Goal: Task Accomplishment & Management: Manage account settings

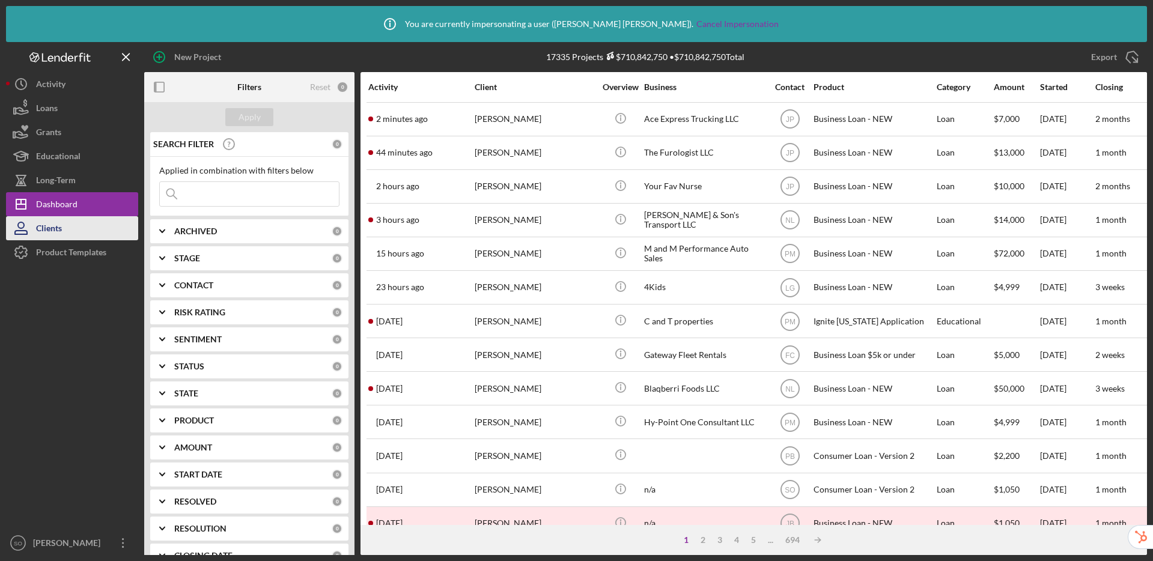
click at [56, 234] on div "Clients" at bounding box center [49, 229] width 26 height 27
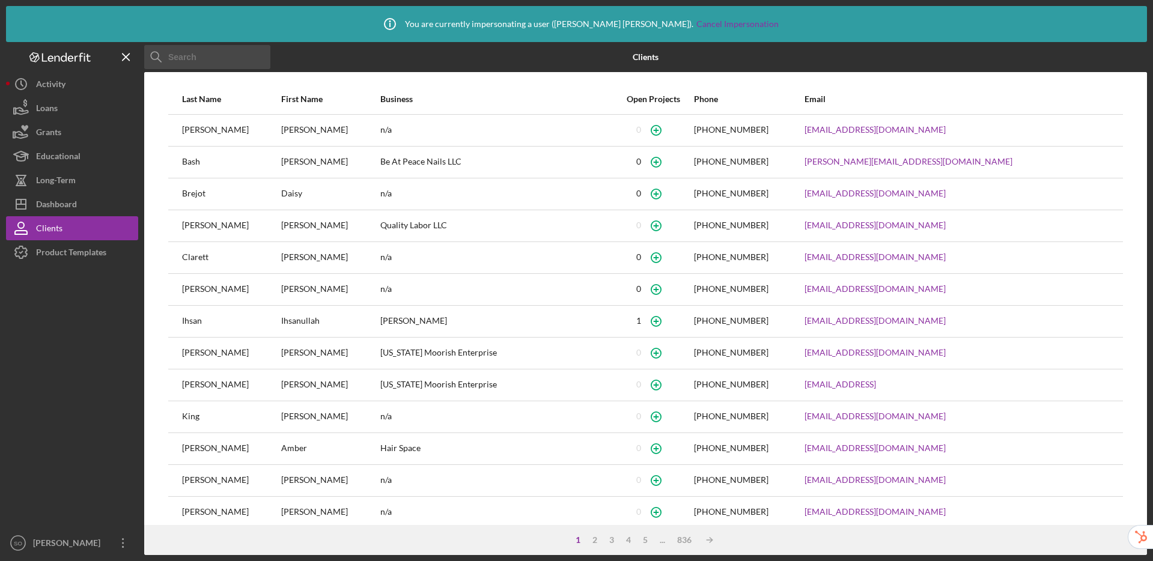
click at [239, 53] on input at bounding box center [207, 57] width 126 height 24
type input "rodmerr"
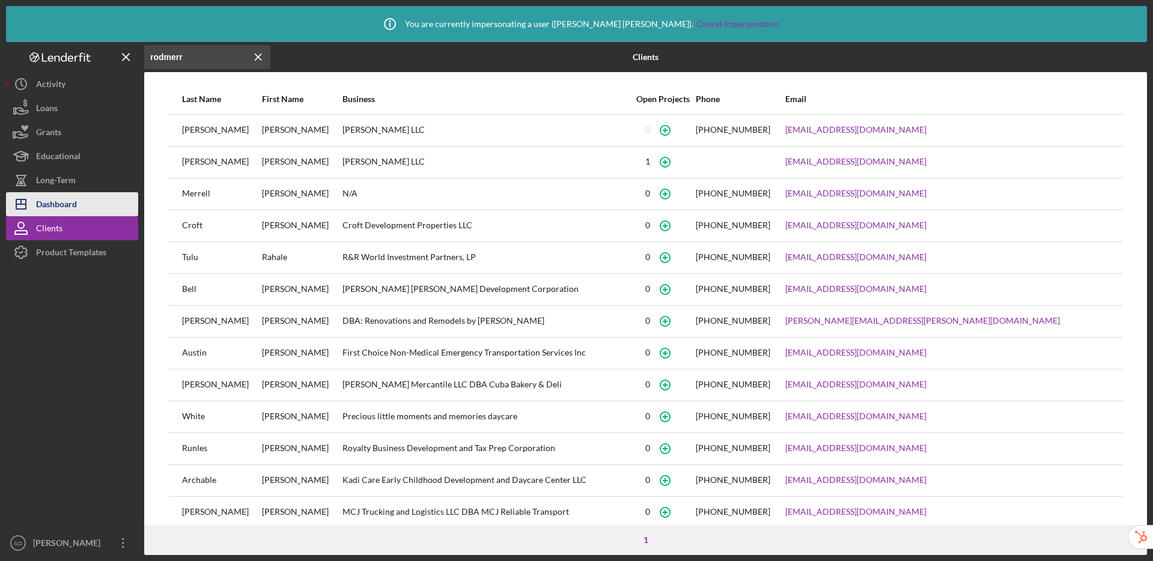
click at [65, 206] on div "Dashboard" at bounding box center [56, 205] width 41 height 27
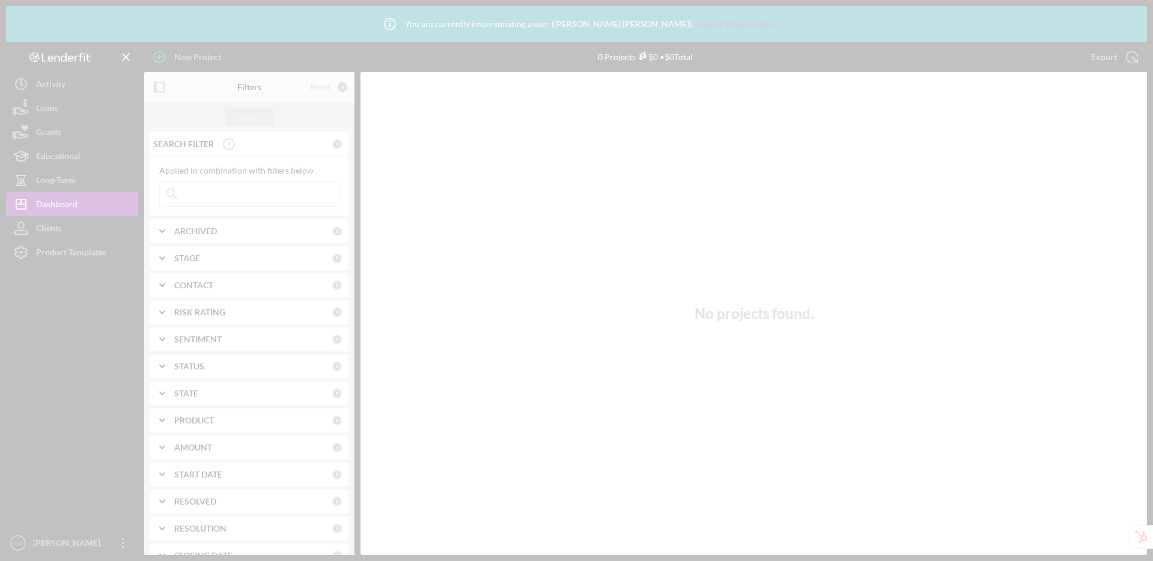
click at [264, 201] on div at bounding box center [576, 280] width 1153 height 561
click at [267, 197] on div at bounding box center [576, 280] width 1153 height 561
click at [313, 194] on div at bounding box center [576, 280] width 1153 height 561
click at [236, 192] on div at bounding box center [576, 280] width 1153 height 561
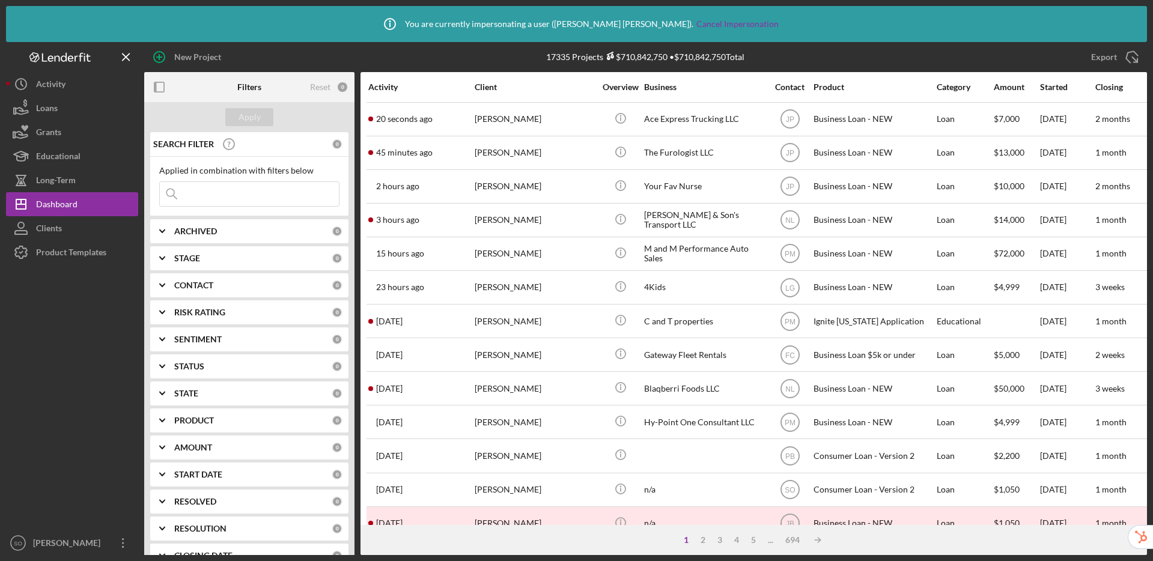
click at [241, 195] on input at bounding box center [249, 194] width 179 height 24
type input "e"
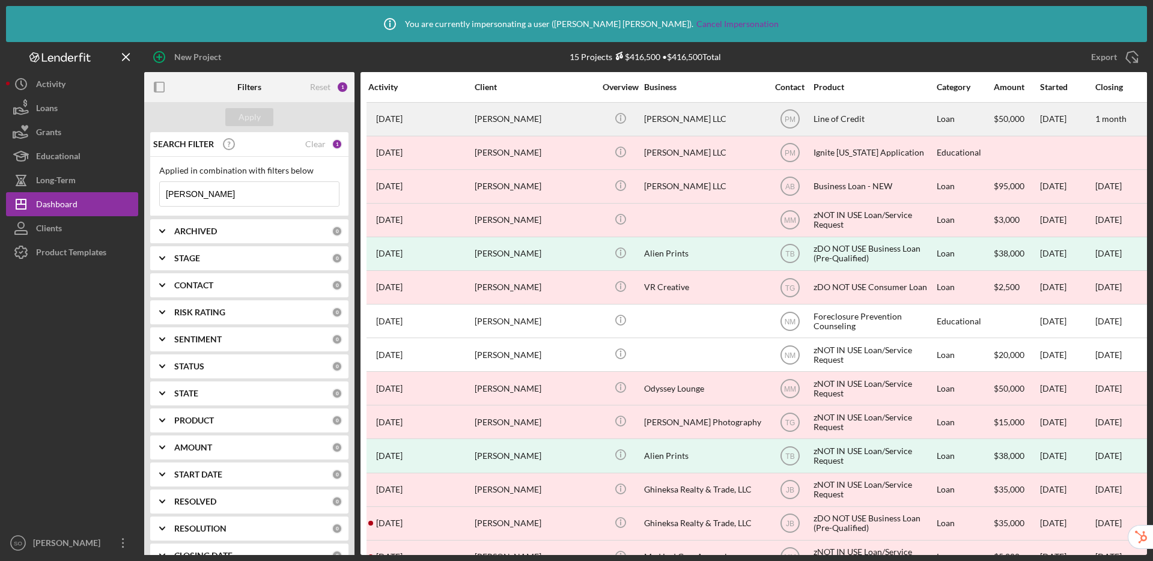
type input "rodriguez"
click at [494, 126] on div "[PERSON_NAME]" at bounding box center [535, 119] width 120 height 32
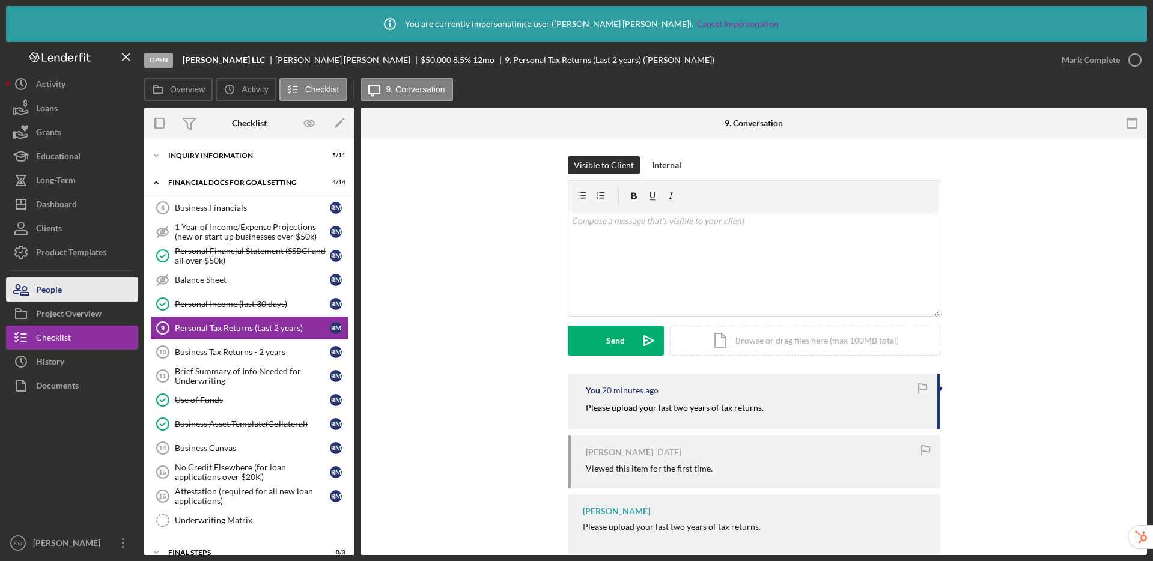
click at [73, 291] on button "People" at bounding box center [72, 290] width 132 height 24
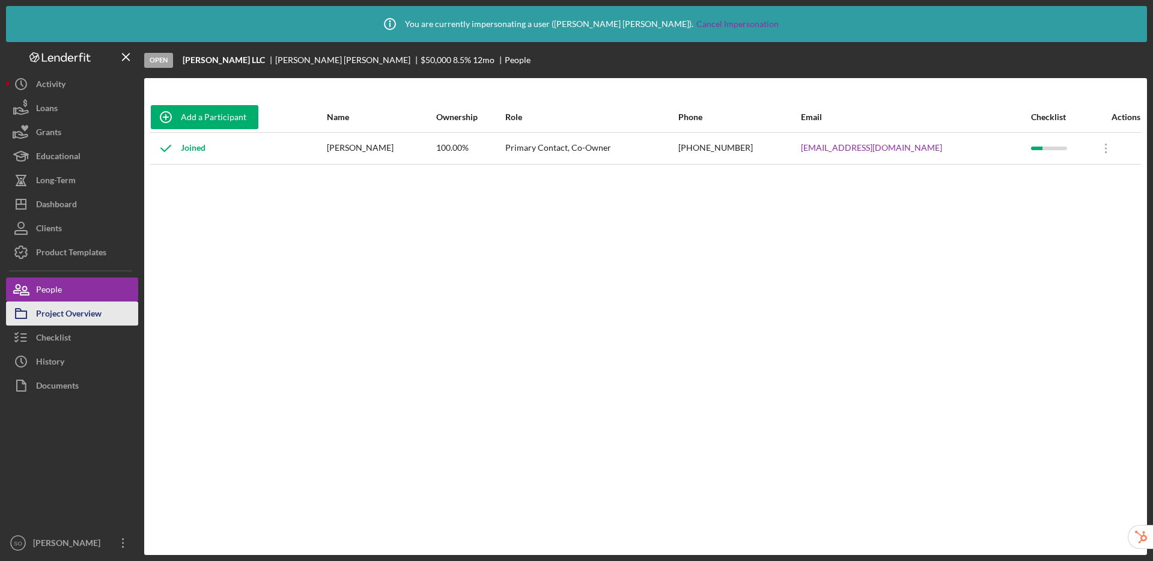
click at [48, 313] on div "Project Overview" at bounding box center [69, 315] width 66 height 27
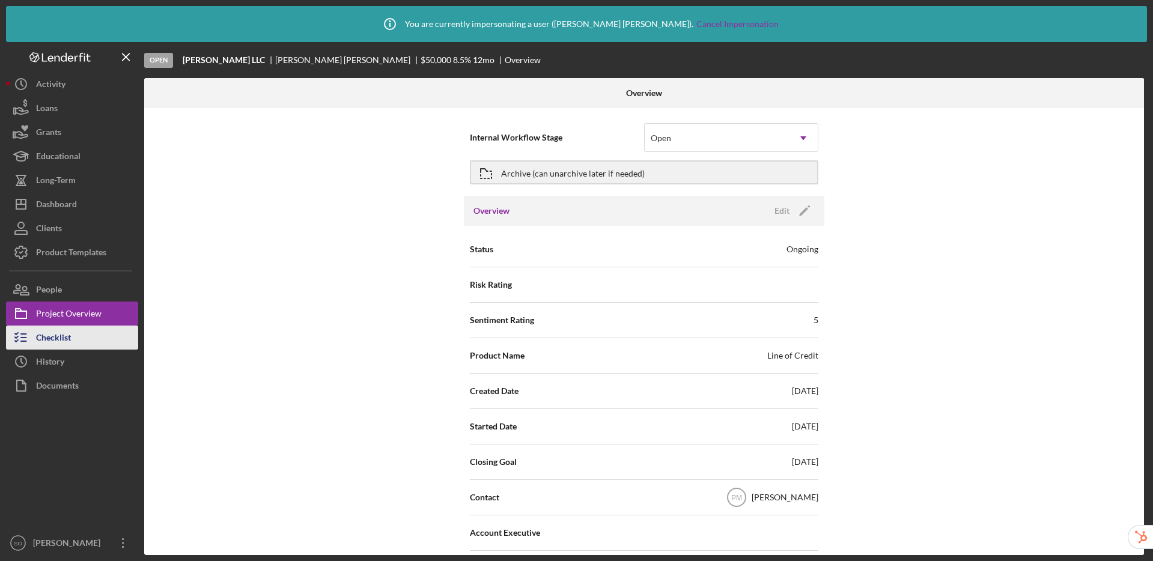
click at [45, 337] on div "Checklist" at bounding box center [53, 339] width 35 height 27
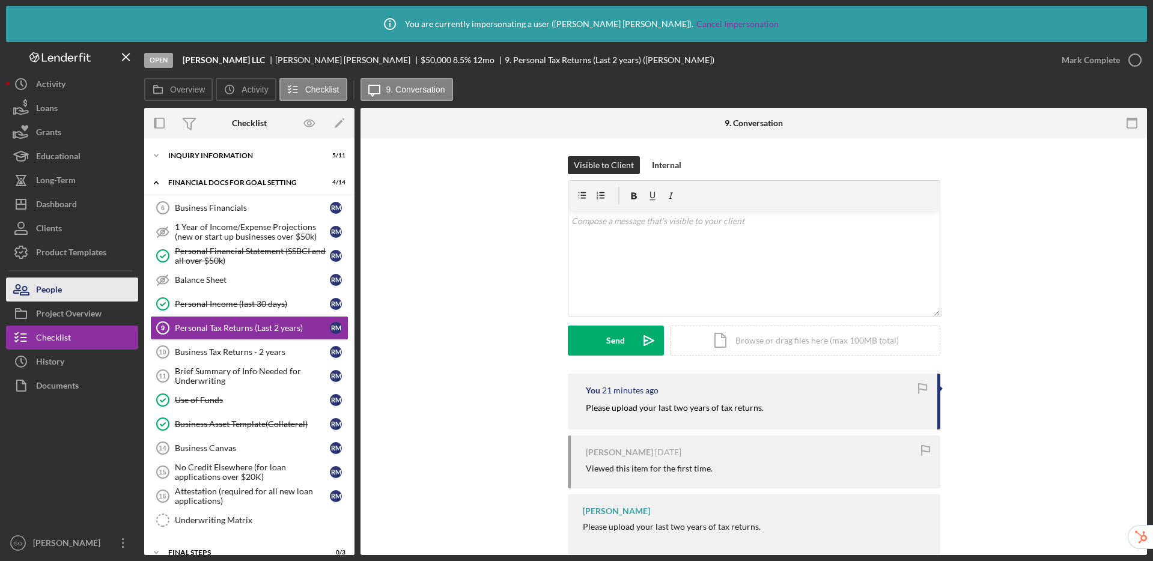
click at [62, 287] on div "People" at bounding box center [49, 291] width 26 height 27
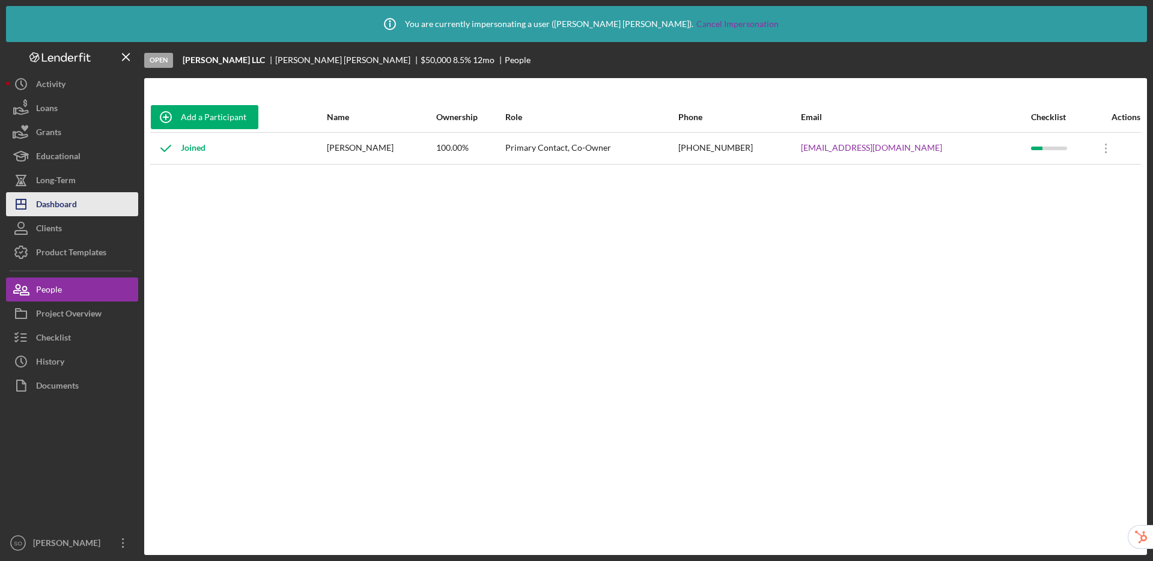
click at [68, 205] on div "Dashboard" at bounding box center [56, 205] width 41 height 27
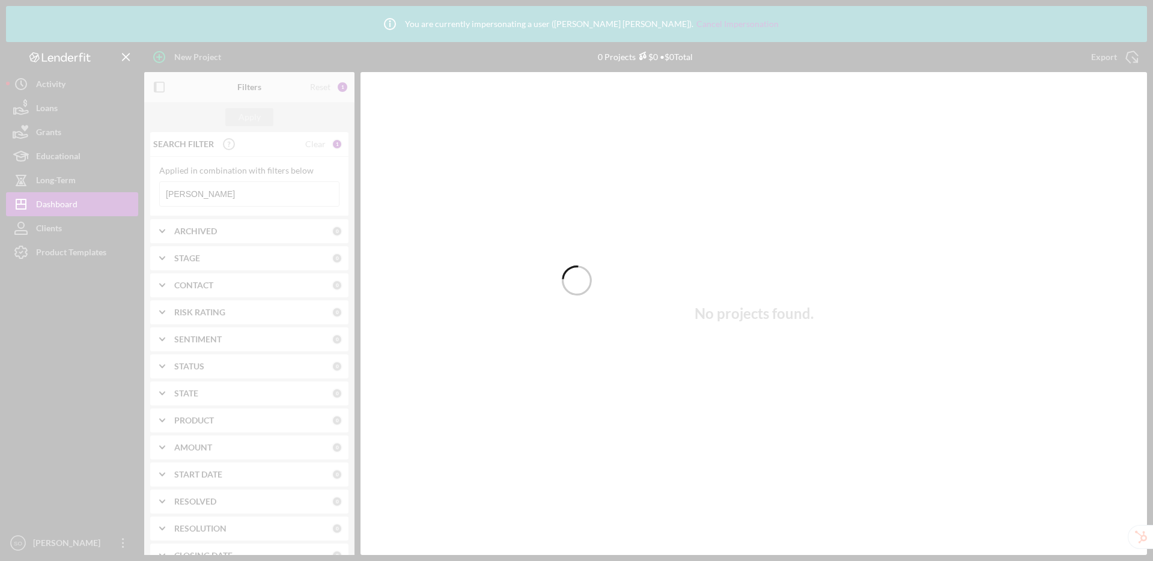
click at [291, 194] on div at bounding box center [576, 280] width 1153 height 561
click at [291, 195] on div at bounding box center [576, 280] width 1153 height 561
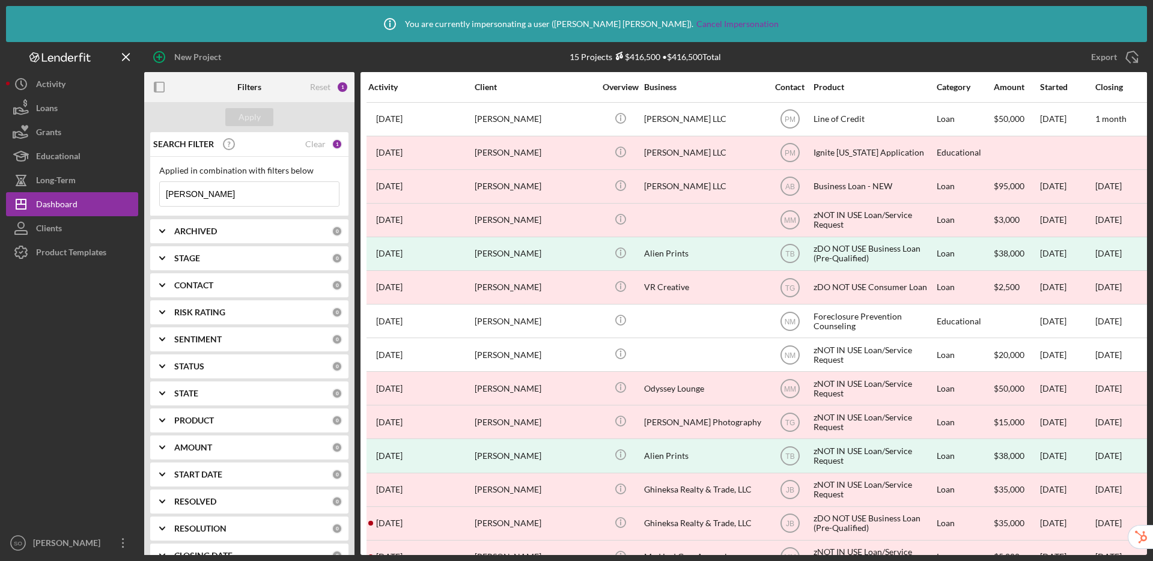
click at [261, 195] on input "rodriguez" at bounding box center [249, 194] width 179 height 24
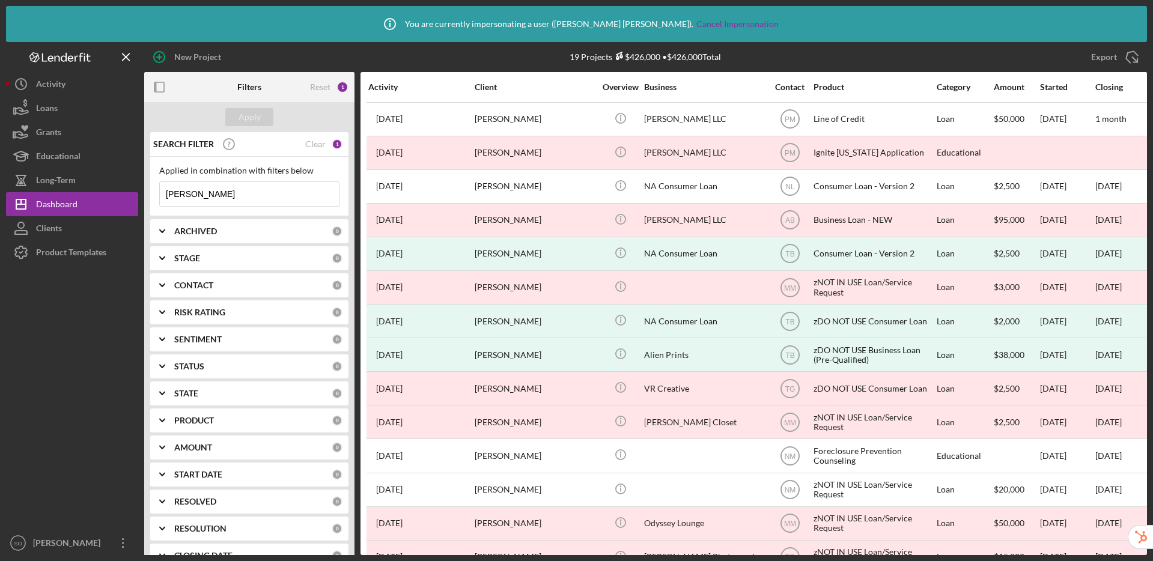
type input "rodriguez merriweather"
click at [215, 230] on b "ARCHIVED" at bounding box center [195, 232] width 43 height 10
click at [160, 277] on input "Active" at bounding box center [166, 281] width 12 height 12
checkbox input "true"
click at [260, 118] on button "Apply" at bounding box center [249, 117] width 48 height 18
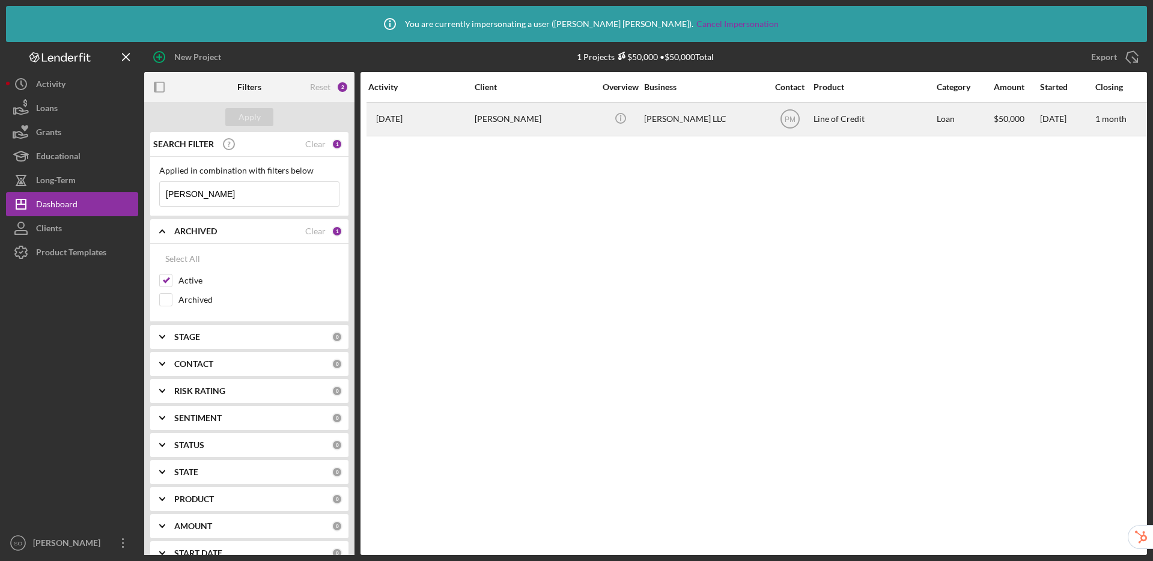
click at [550, 121] on div "[PERSON_NAME]" at bounding box center [535, 119] width 120 height 32
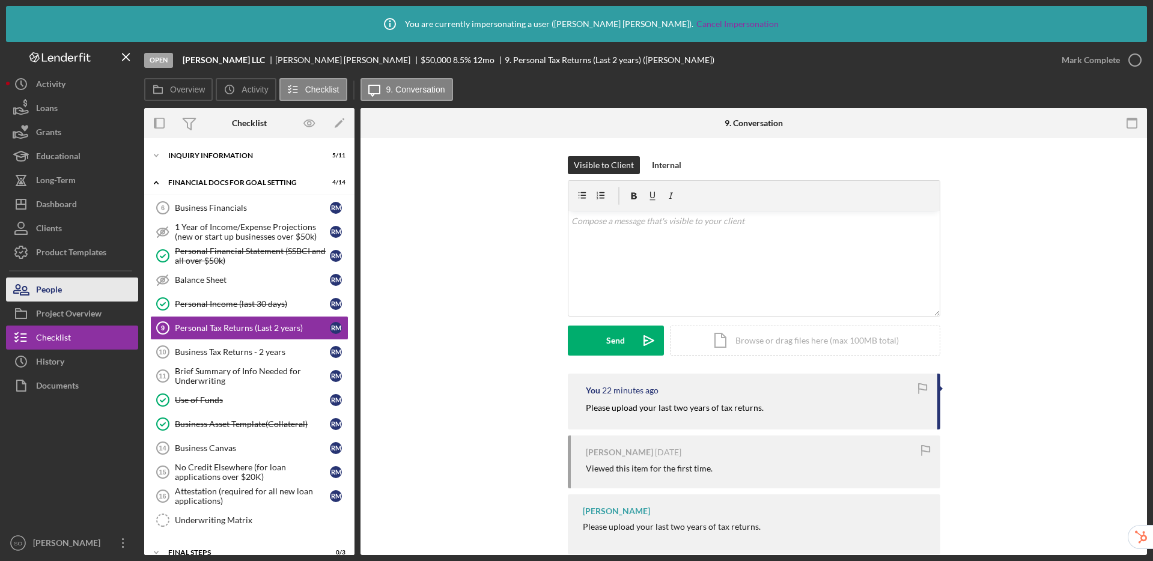
click at [79, 288] on button "People" at bounding box center [72, 290] width 132 height 24
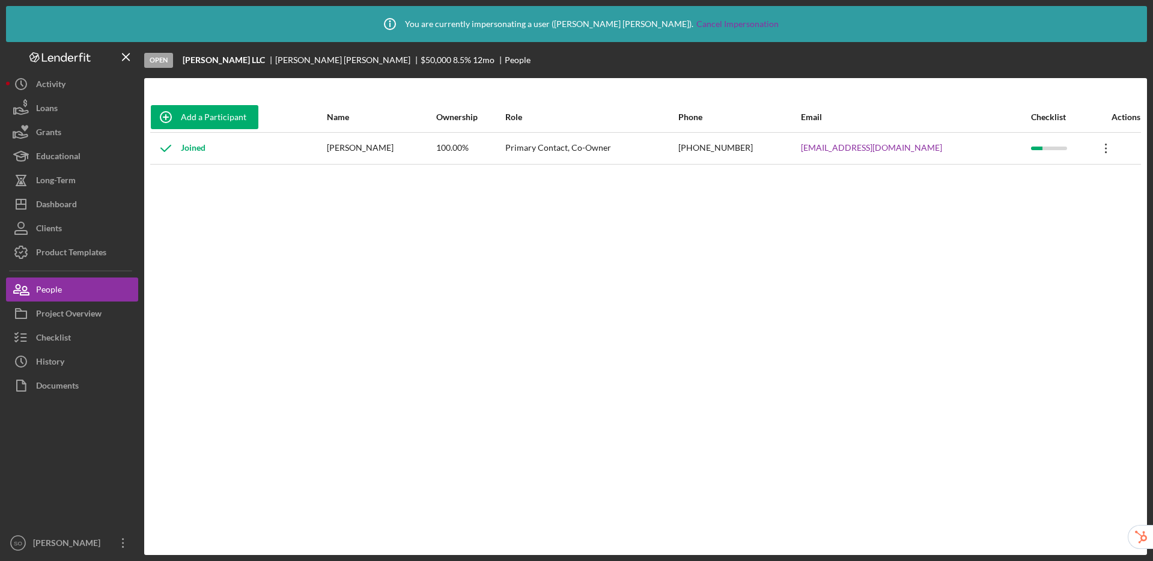
click at [1108, 147] on icon "Icon/Overflow" at bounding box center [1106, 148] width 30 height 30
click at [62, 315] on div "Project Overview" at bounding box center [69, 315] width 66 height 27
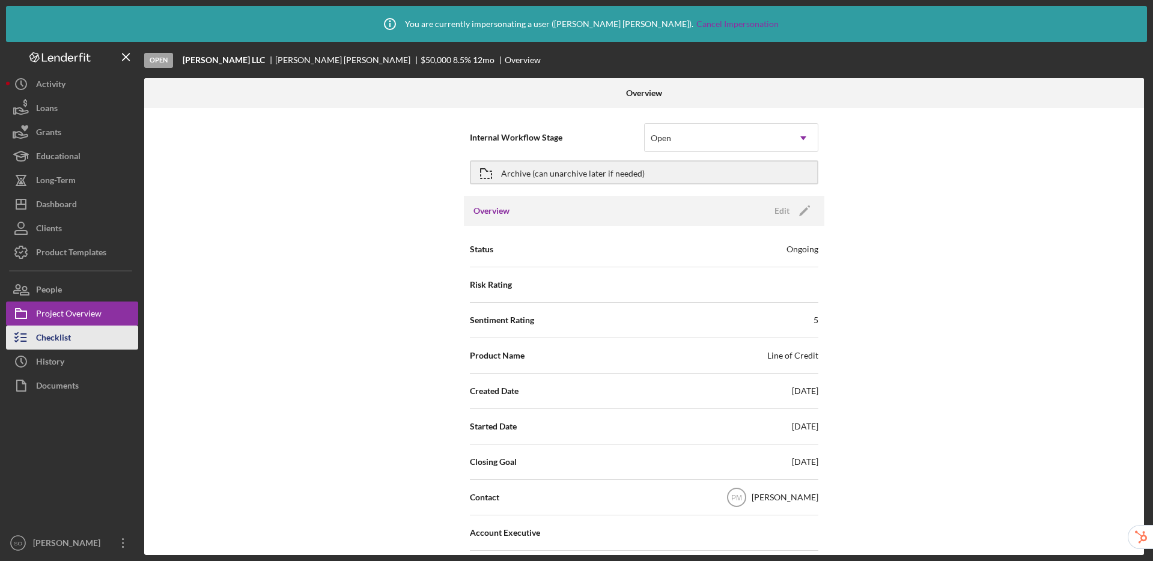
click at [67, 342] on div "Checklist" at bounding box center [53, 339] width 35 height 27
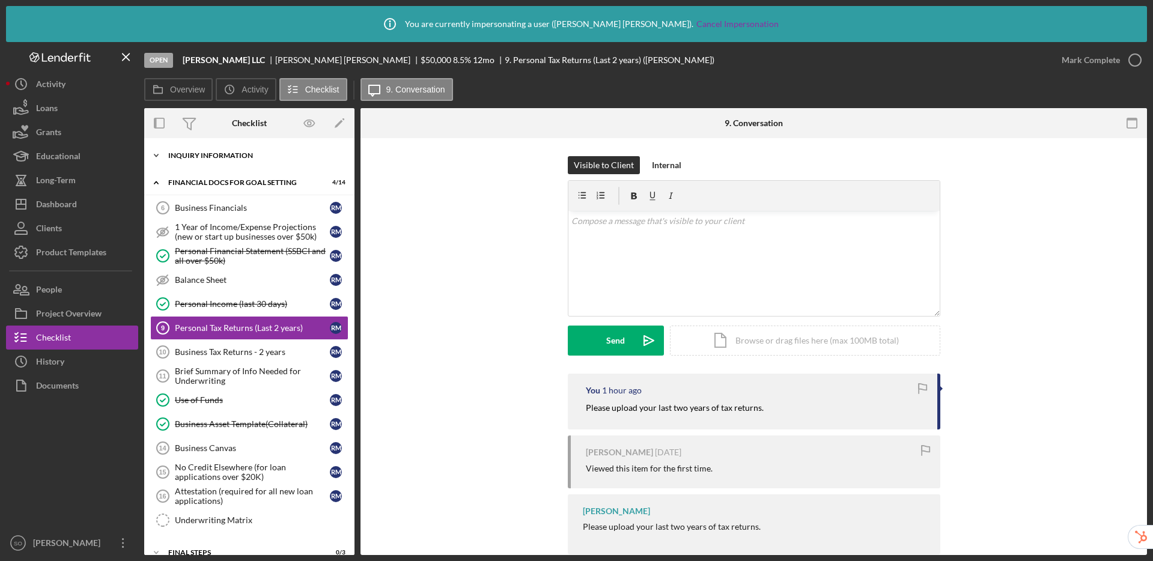
click at [230, 157] on div "INQUIRY INFORMATION" at bounding box center [253, 155] width 171 height 7
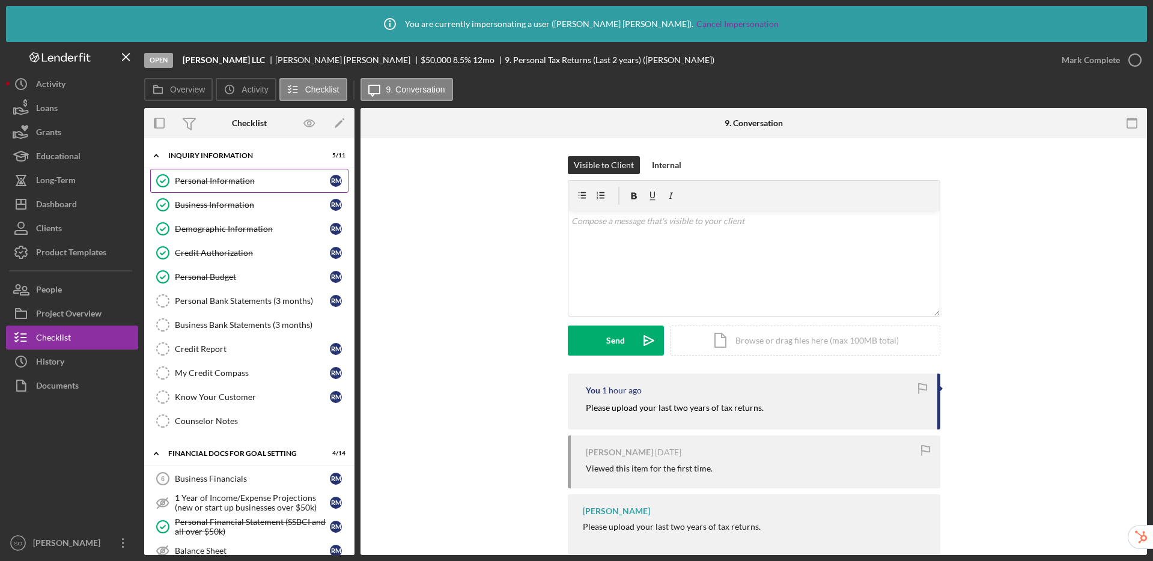
click at [229, 181] on div "Personal Information" at bounding box center [252, 181] width 155 height 10
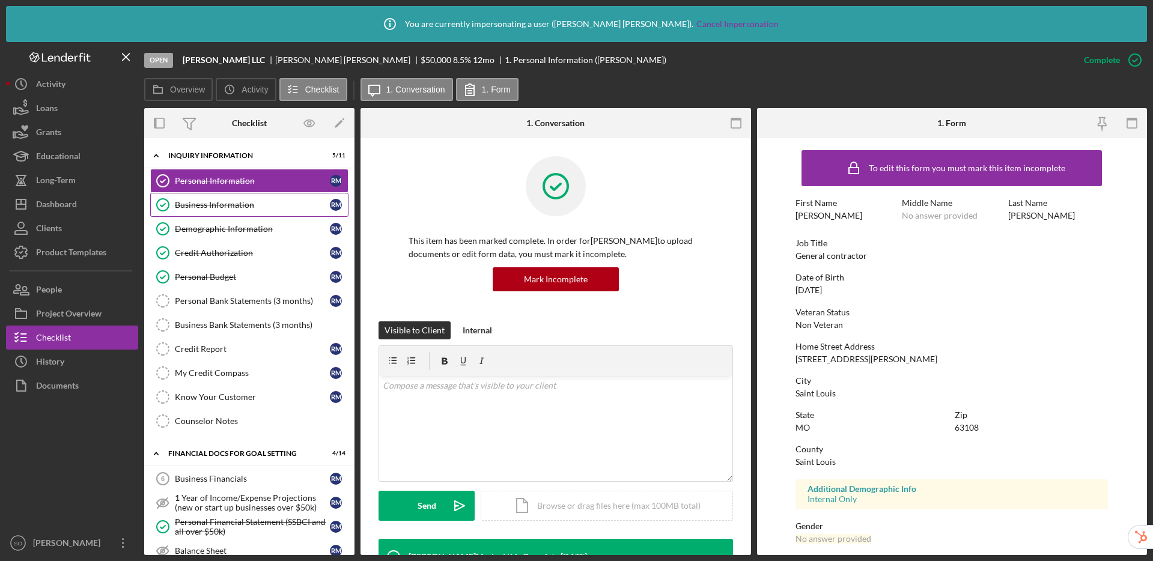
click at [227, 206] on div "Business Information" at bounding box center [252, 205] width 155 height 10
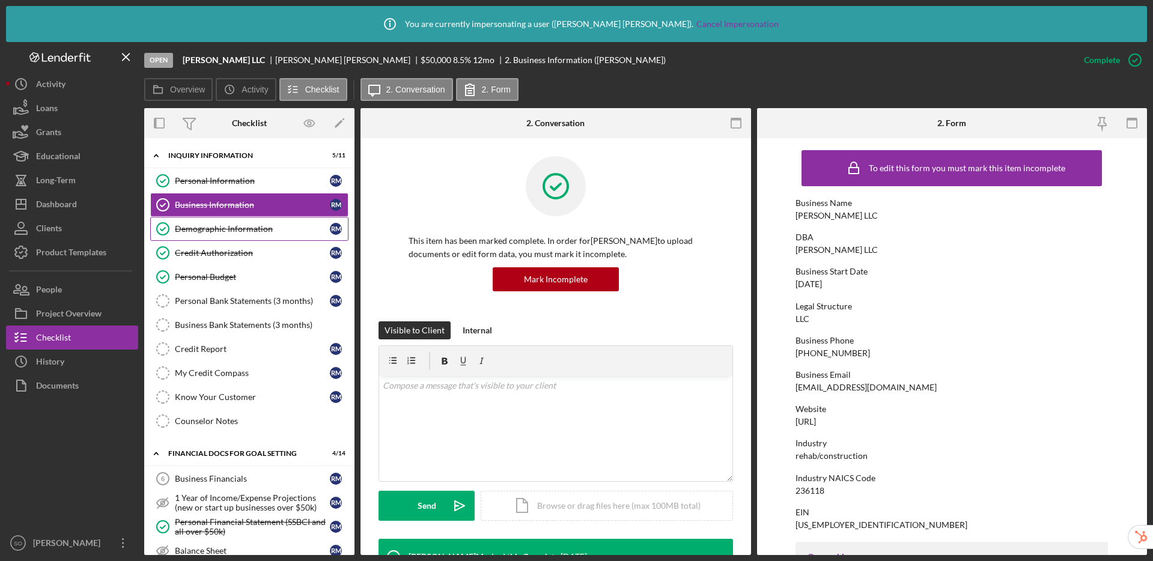
click at [215, 229] on div "Demographic Information" at bounding box center [252, 229] width 155 height 10
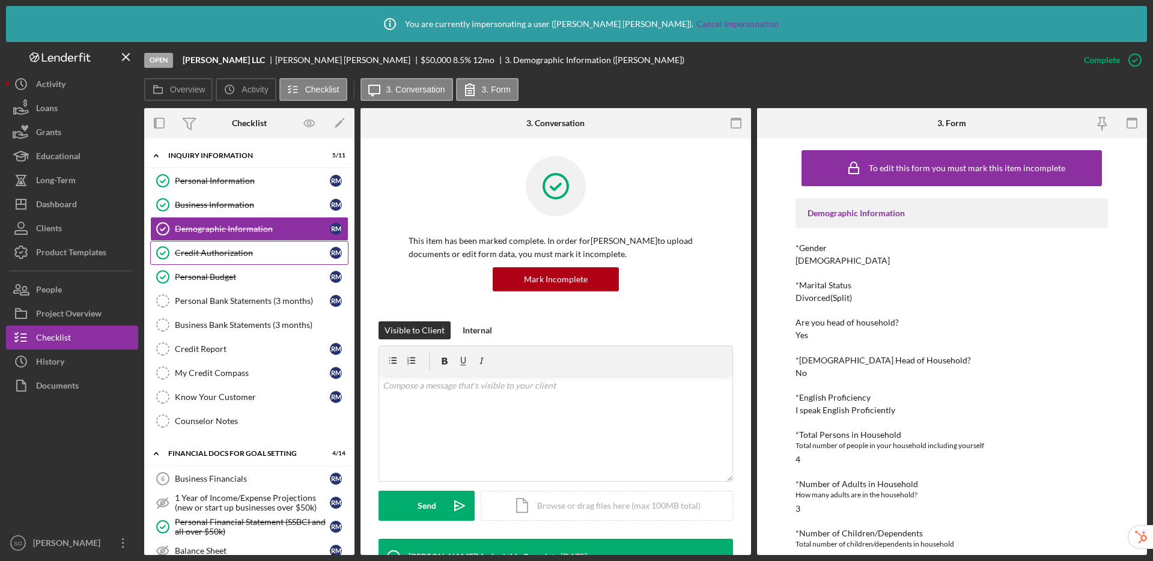
click at [219, 252] on div "Credit Authorization" at bounding box center [252, 253] width 155 height 10
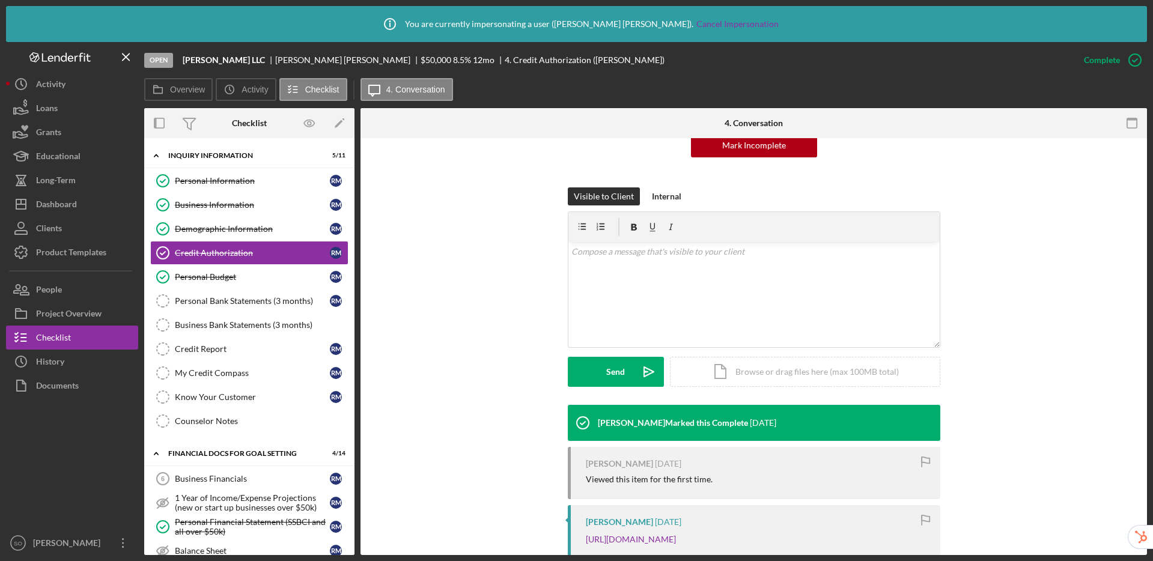
scroll to position [233, 0]
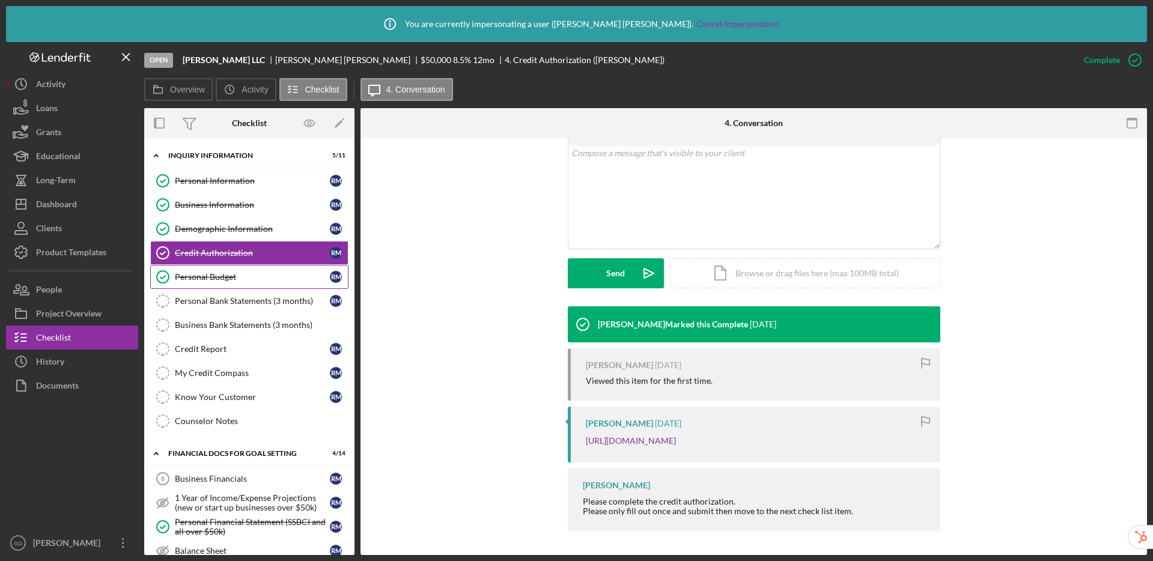
click at [231, 284] on link "Personal Budget Personal Budget R M" at bounding box center [249, 277] width 198 height 24
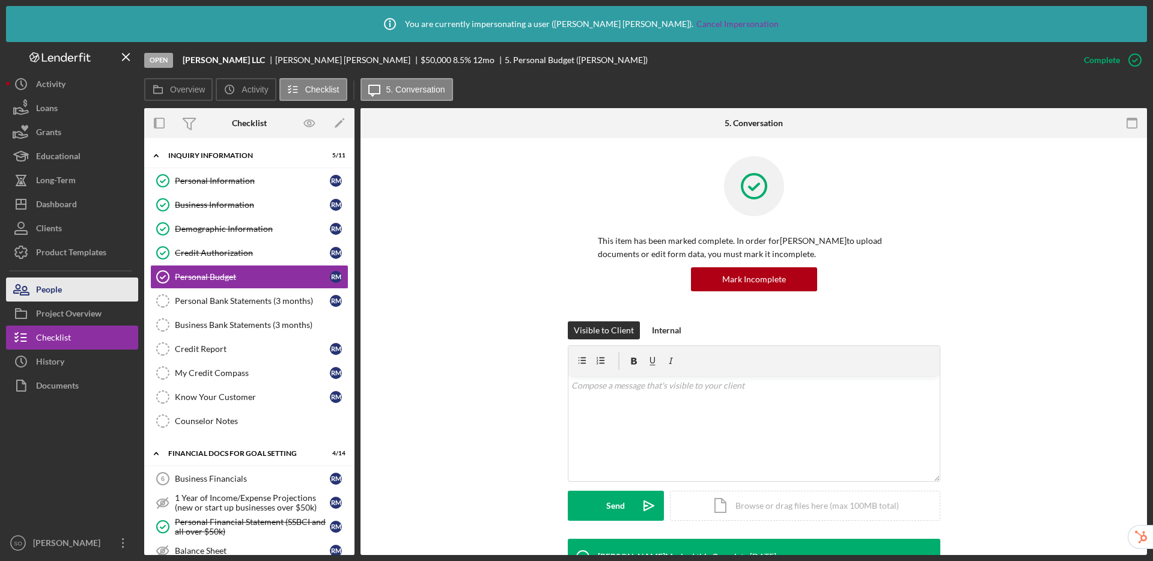
click at [50, 288] on div "People" at bounding box center [49, 291] width 26 height 27
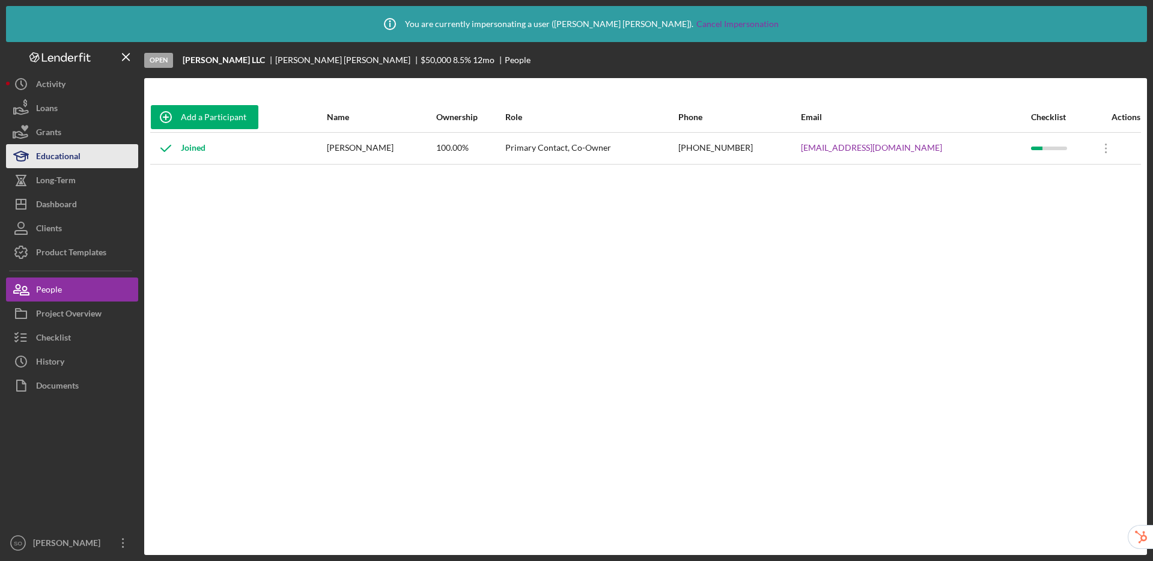
click at [51, 162] on div "Educational" at bounding box center [58, 157] width 44 height 27
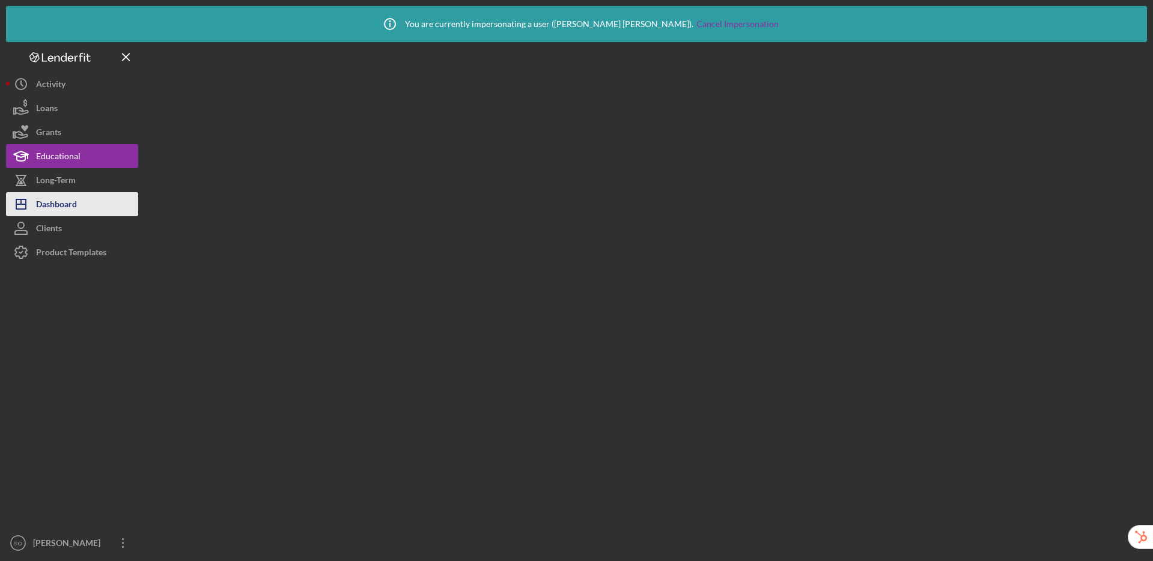
click at [81, 205] on button "Icon/Dashboard Dashboard" at bounding box center [72, 204] width 132 height 24
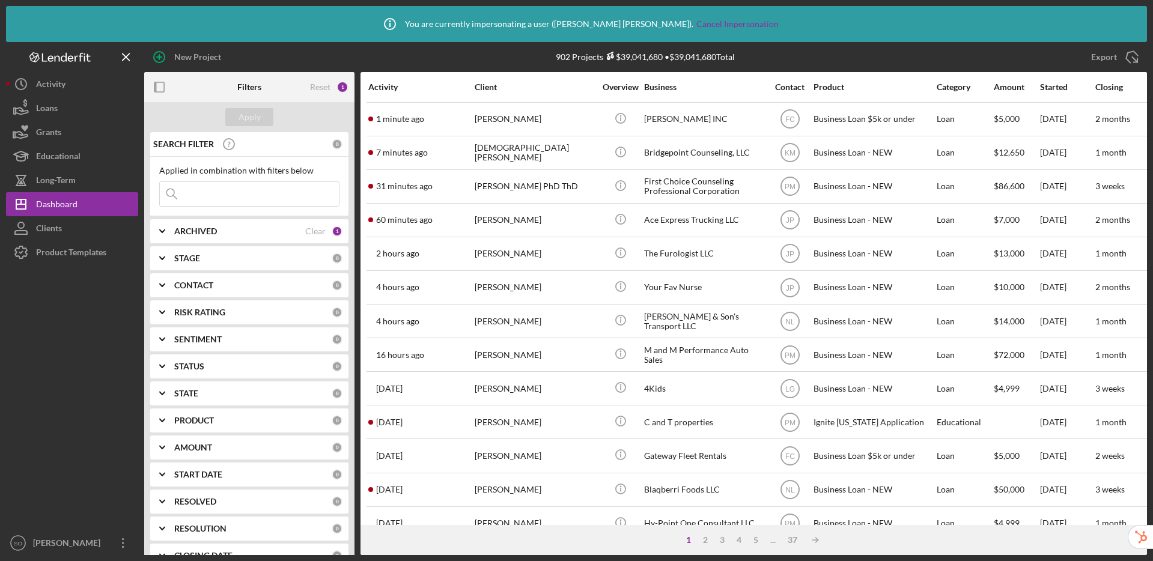
click at [284, 201] on input at bounding box center [249, 194] width 179 height 24
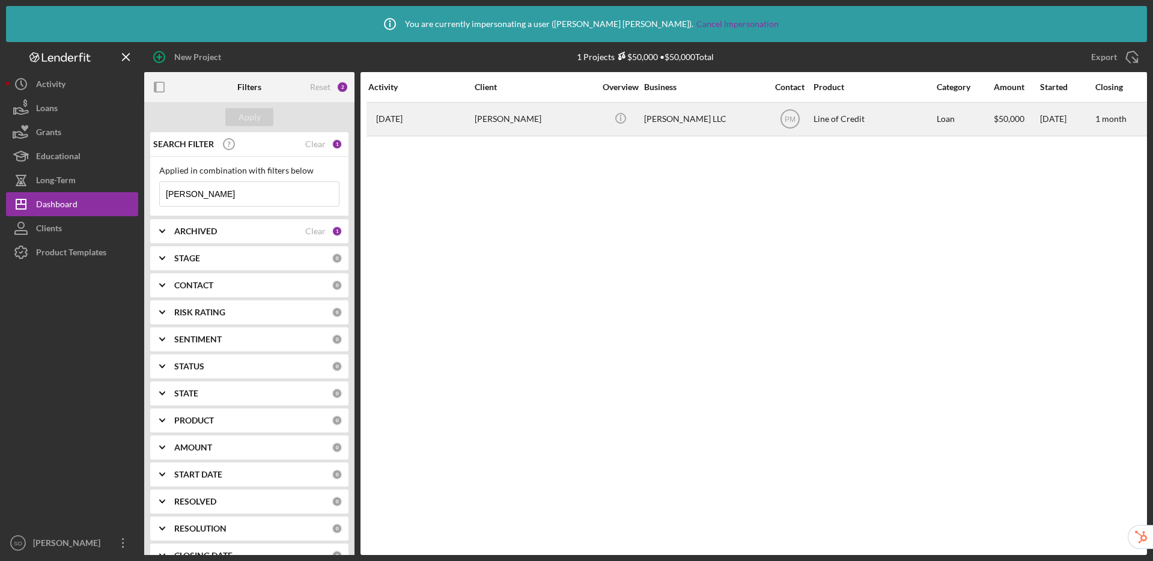
type input "merri"
click at [503, 121] on div "[PERSON_NAME]" at bounding box center [535, 119] width 120 height 32
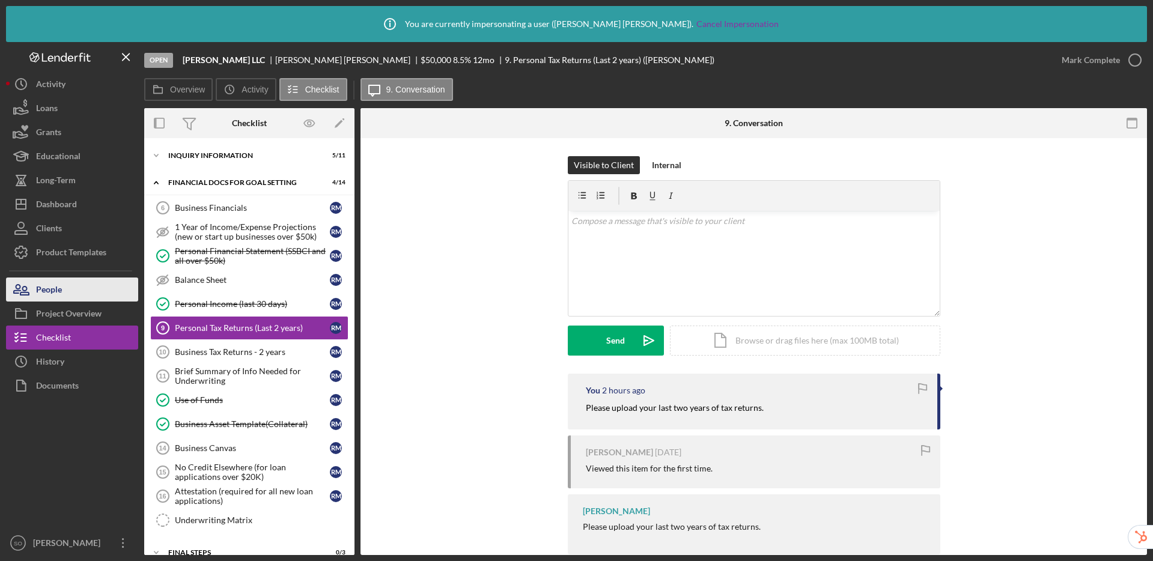
click at [91, 288] on button "People" at bounding box center [72, 290] width 132 height 24
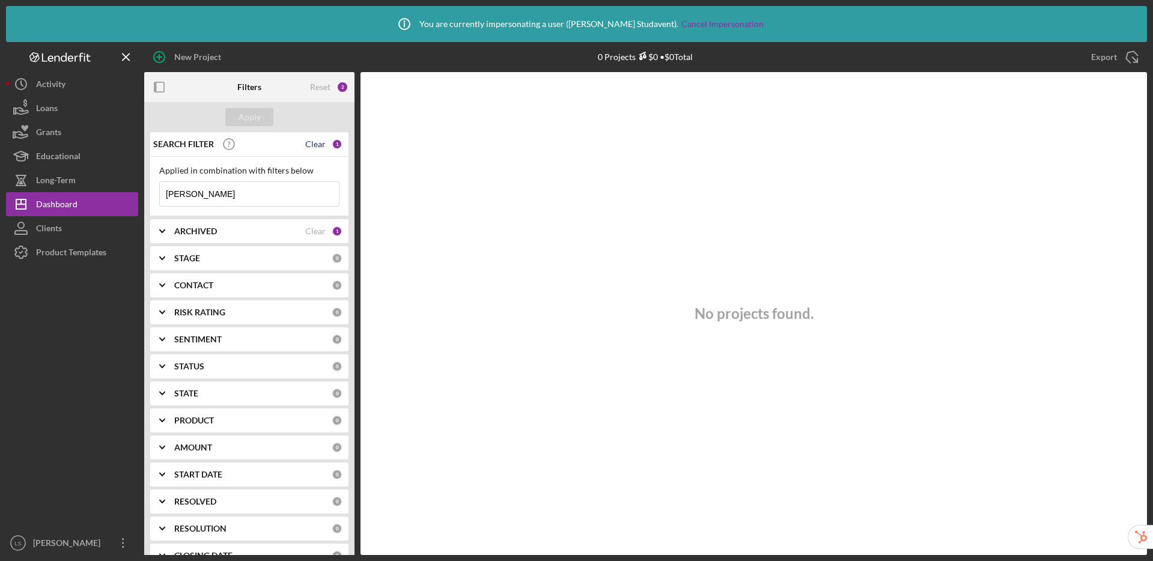
click at [314, 146] on div "Clear" at bounding box center [315, 144] width 20 height 10
click at [255, 118] on div "Apply" at bounding box center [250, 117] width 22 height 18
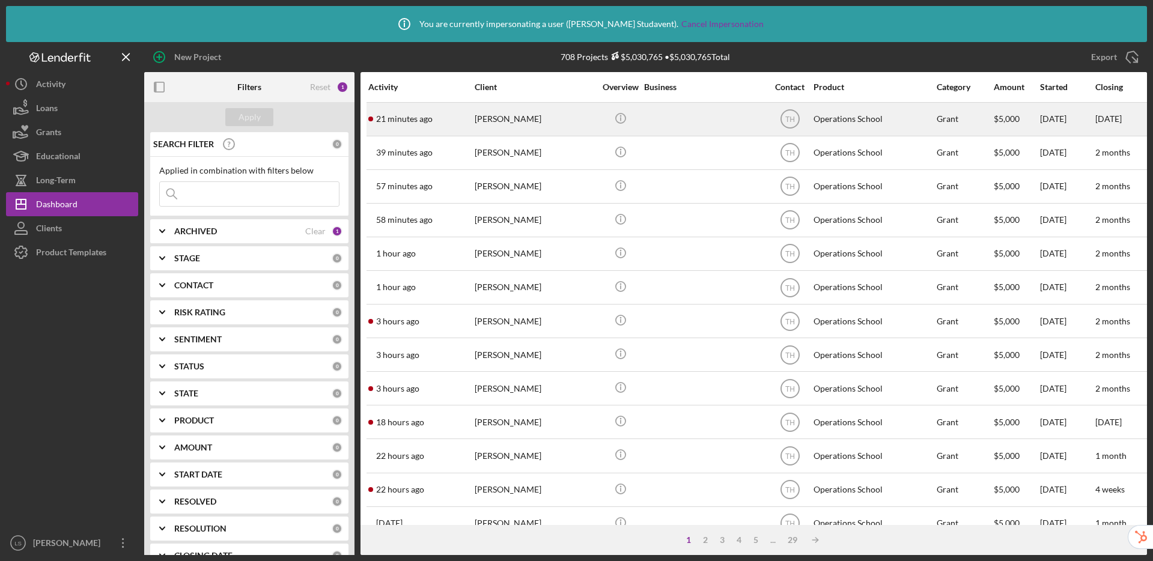
click at [845, 121] on div "Operations School" at bounding box center [874, 119] width 120 height 32
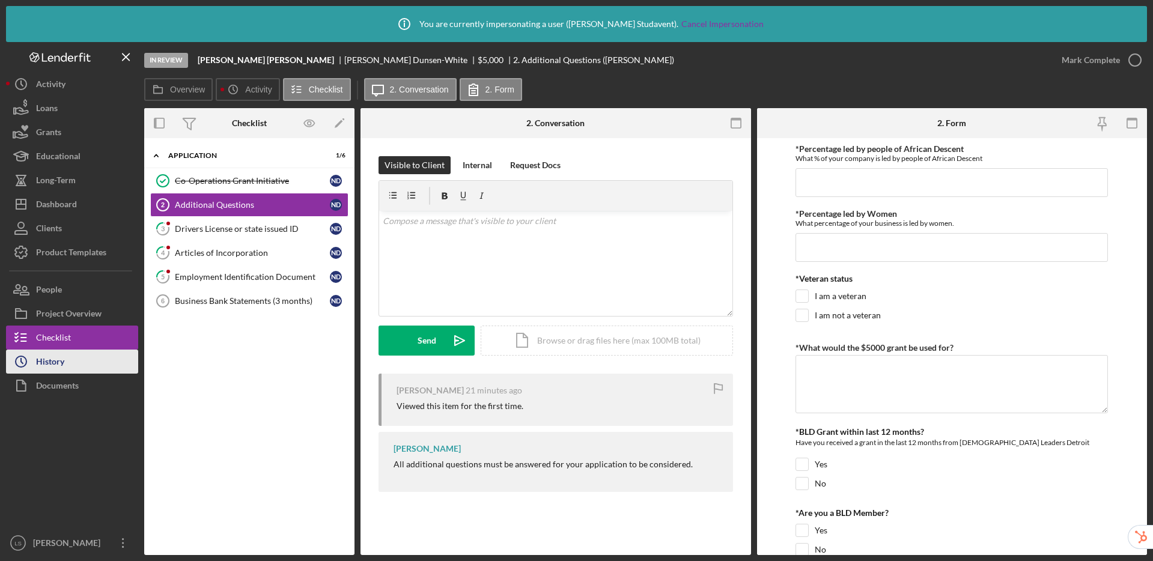
click at [93, 362] on button "Icon/History History" at bounding box center [72, 362] width 132 height 24
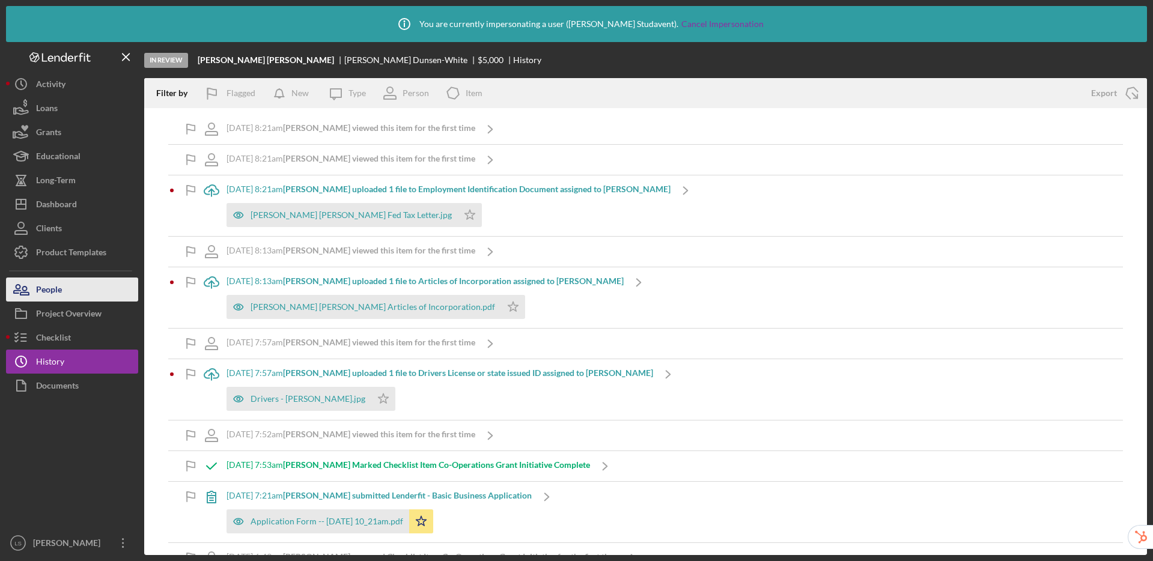
click at [75, 289] on button "People" at bounding box center [72, 290] width 132 height 24
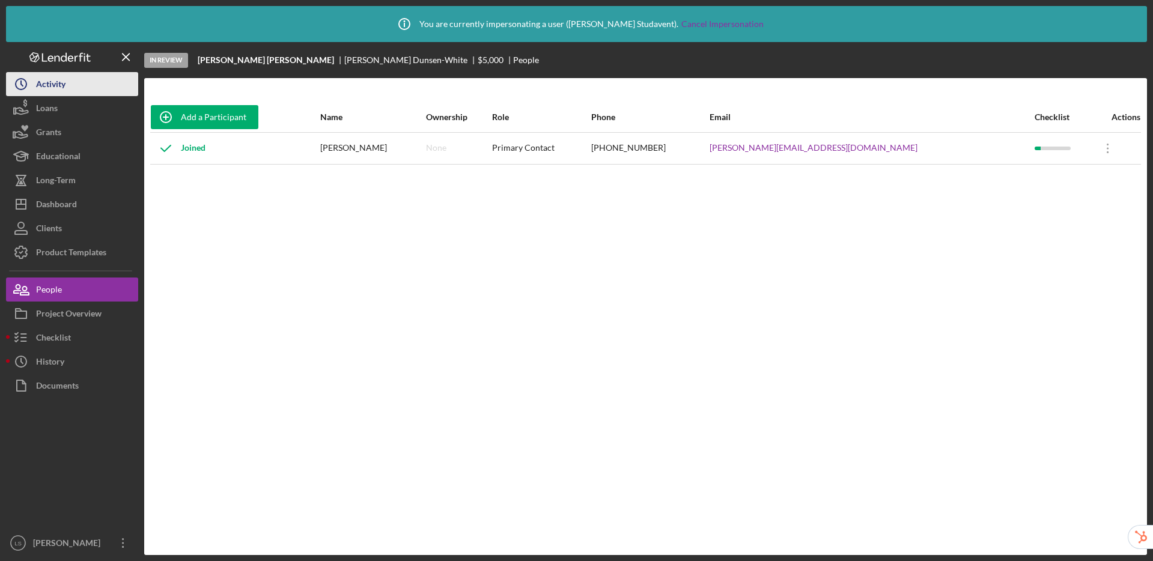
click at [82, 87] on button "Icon/History Activity" at bounding box center [72, 84] width 132 height 24
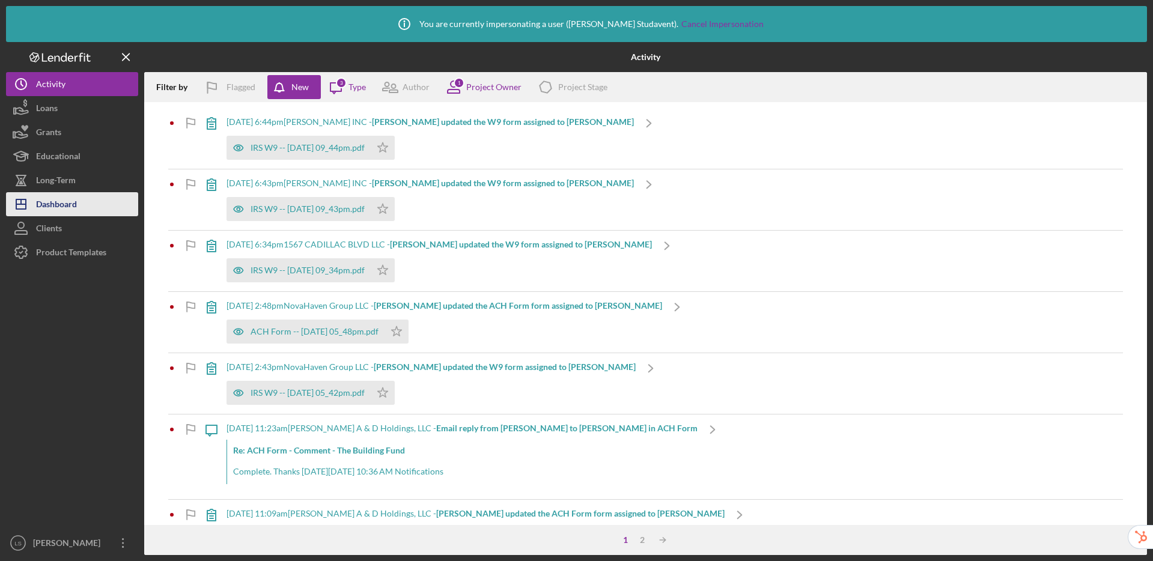
click at [52, 198] on div "Dashboard" at bounding box center [56, 205] width 41 height 27
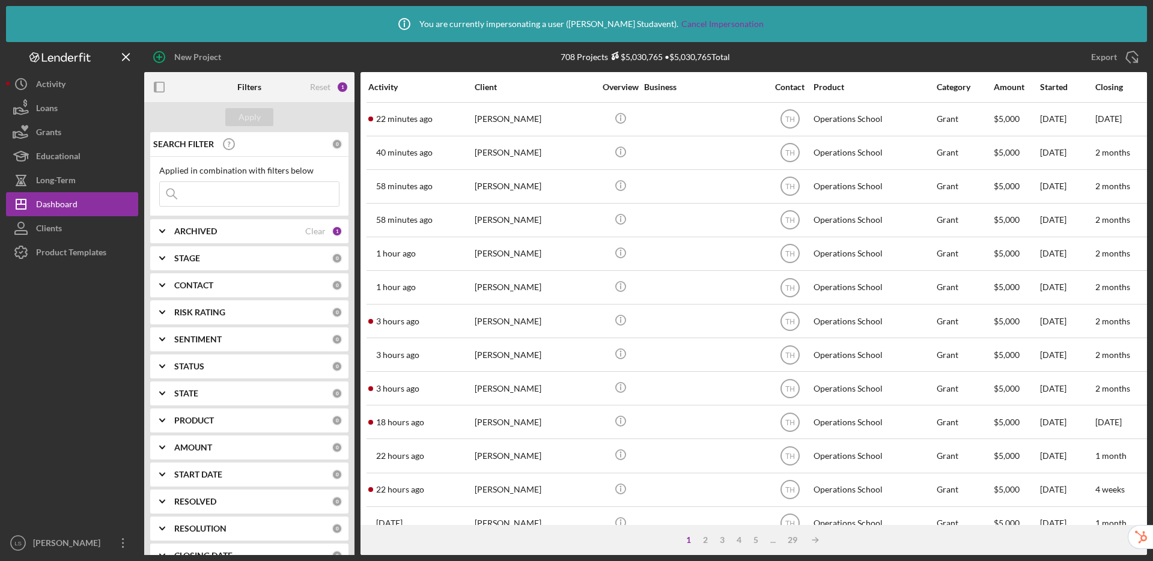
click at [329, 277] on div "CONTACT 0" at bounding box center [258, 285] width 168 height 24
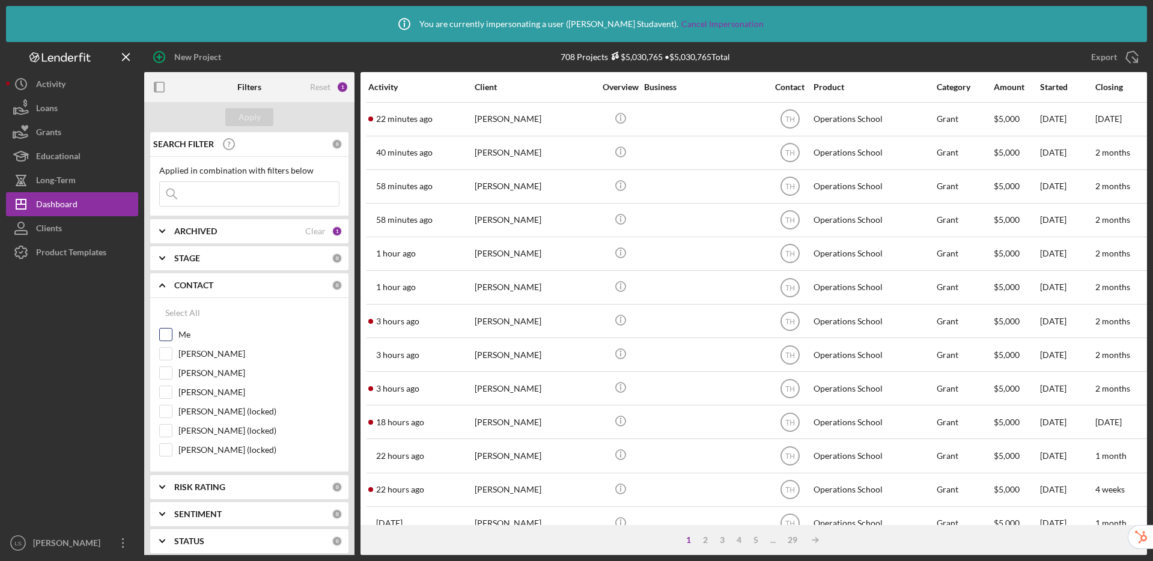
click at [168, 329] on input "Me" at bounding box center [166, 335] width 12 height 12
checkbox input "true"
click at [166, 279] on icon "Icon/Expander" at bounding box center [162, 285] width 30 height 30
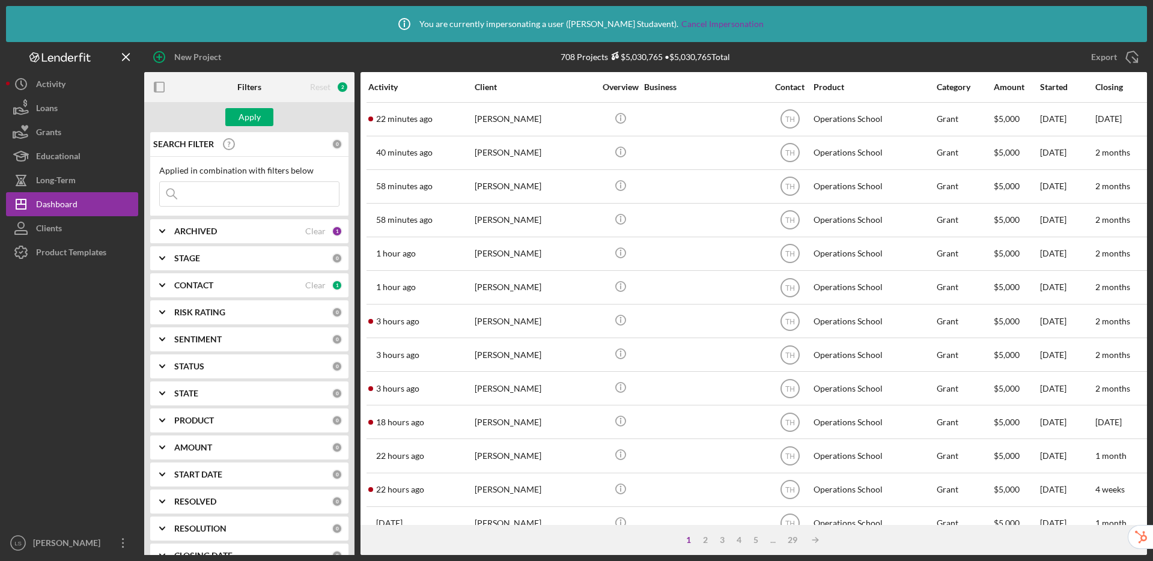
click at [218, 420] on div "PRODUCT" at bounding box center [252, 421] width 157 height 10
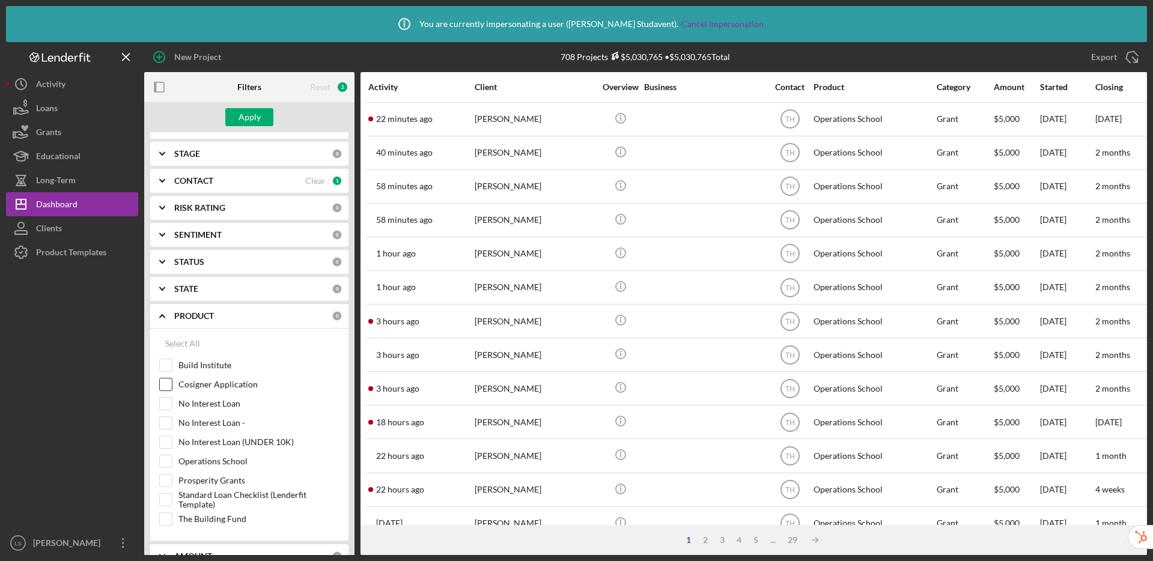
scroll to position [106, 0]
click at [164, 456] on input "Operations School" at bounding box center [166, 460] width 12 height 12
click at [264, 115] on button "Apply" at bounding box center [249, 117] width 48 height 18
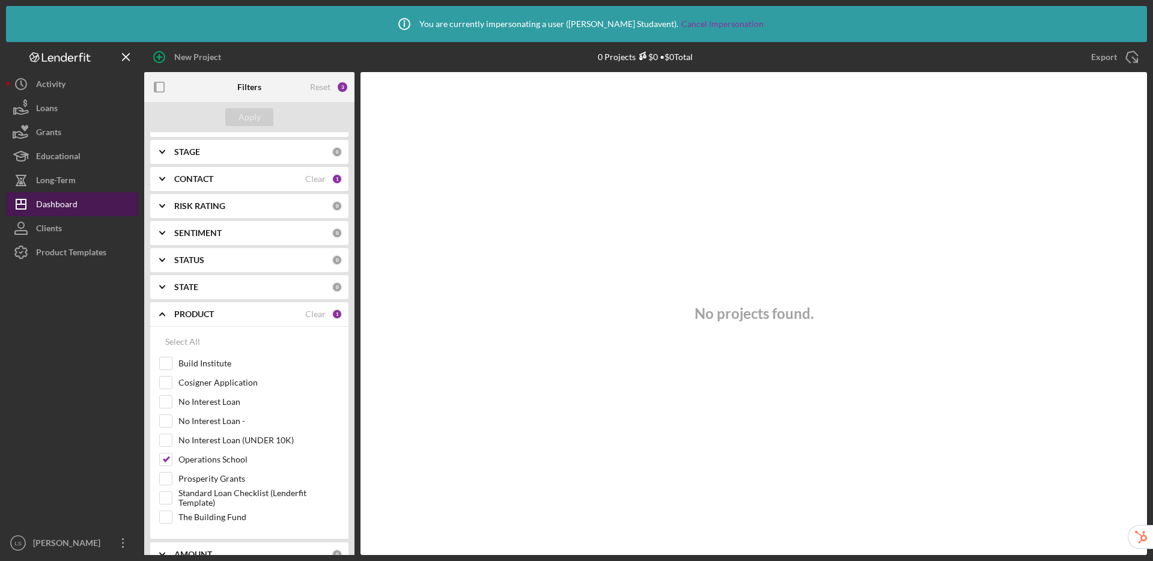
click at [92, 201] on button "Icon/Dashboard Dashboard" at bounding box center [72, 204] width 132 height 24
click at [318, 311] on div "Clear" at bounding box center [315, 314] width 20 height 10
checkbox input "false"
click at [250, 109] on div "Apply" at bounding box center [250, 117] width 22 height 18
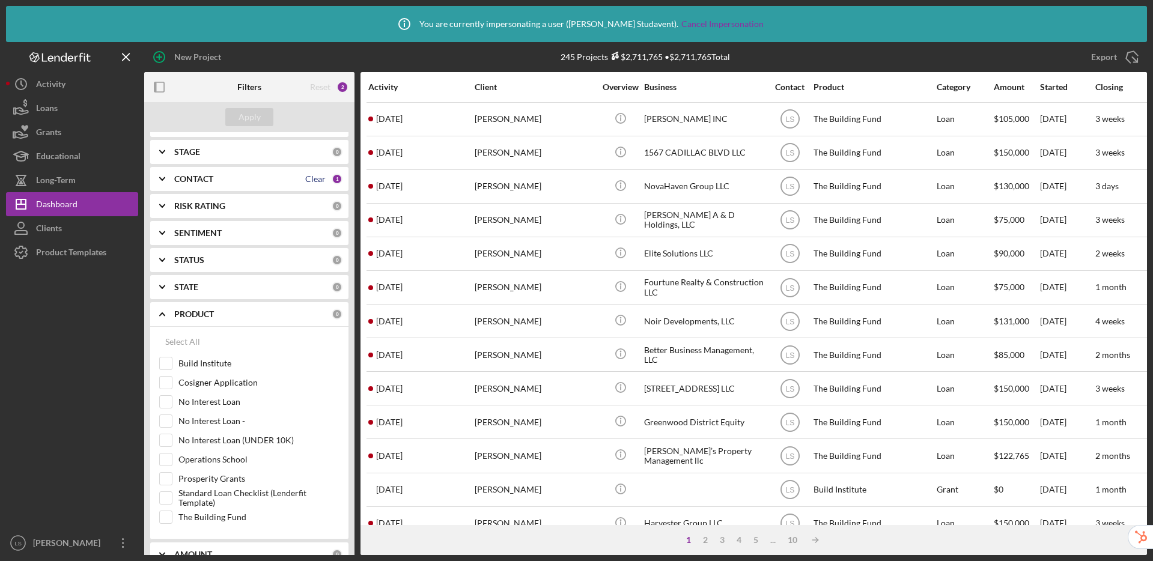
click at [313, 183] on div "Clear" at bounding box center [315, 179] width 20 height 10
click at [267, 121] on button "Apply" at bounding box center [249, 117] width 48 height 18
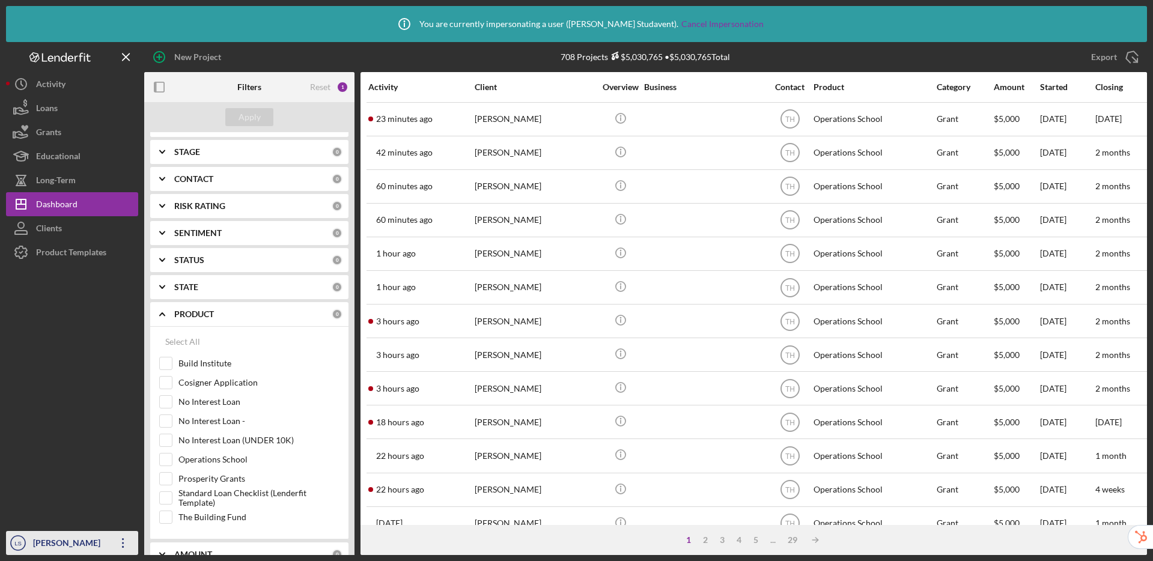
click at [83, 541] on div "Larenz Studavent" at bounding box center [69, 544] width 78 height 27
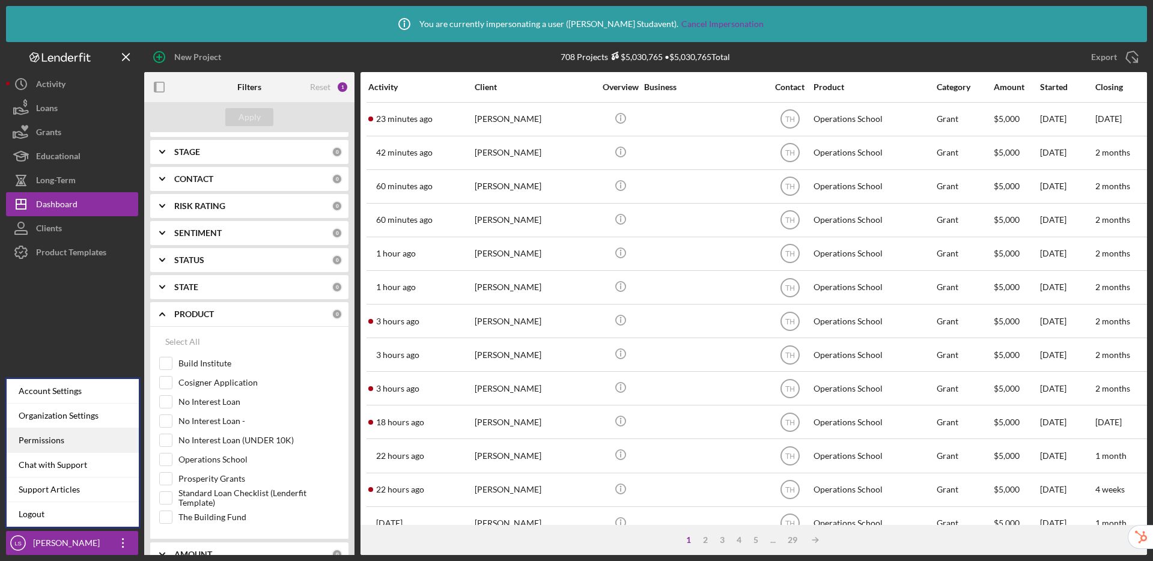
click at [75, 444] on div "Permissions" at bounding box center [73, 440] width 132 height 25
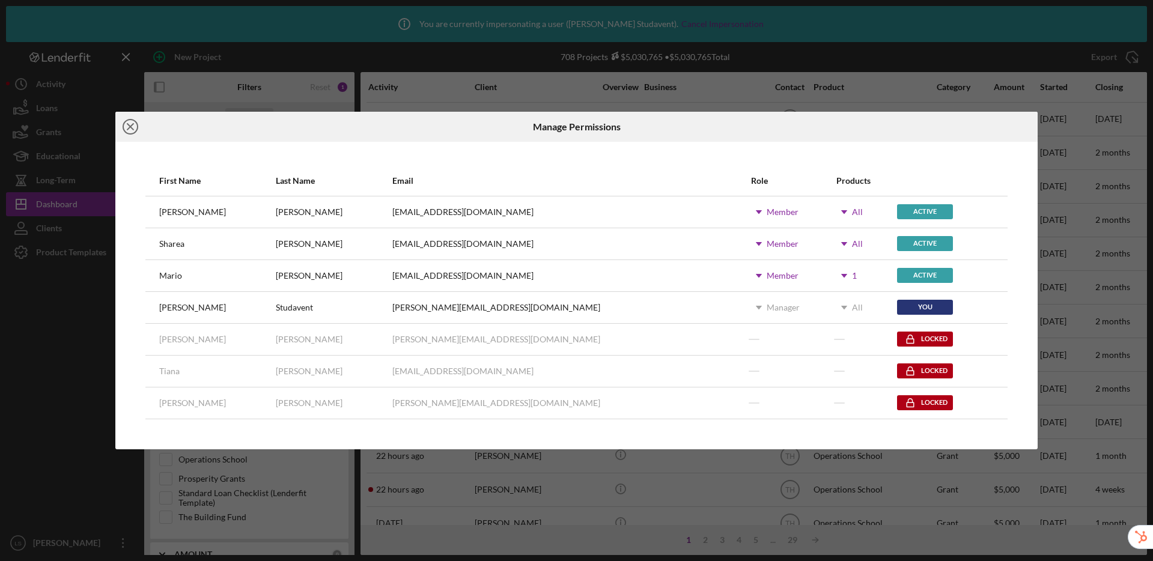
click at [130, 127] on line at bounding box center [130, 127] width 6 height 6
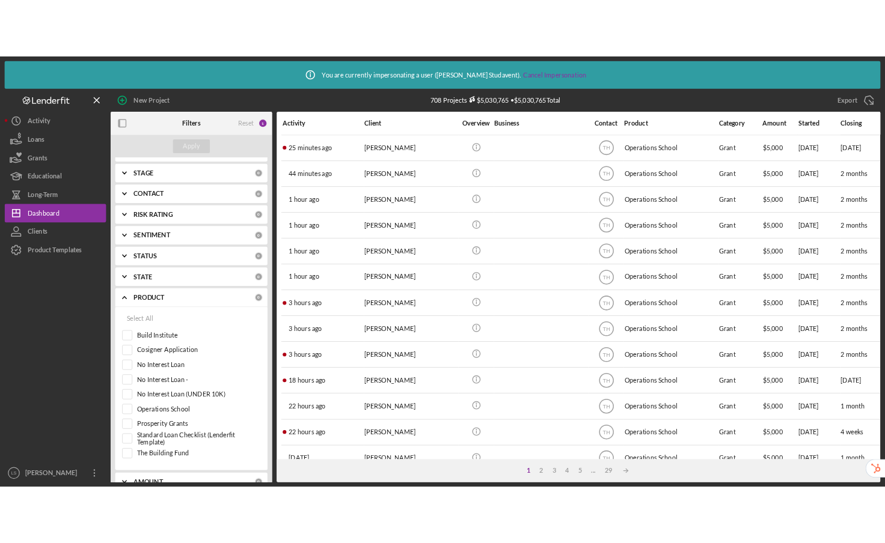
scroll to position [106, 0]
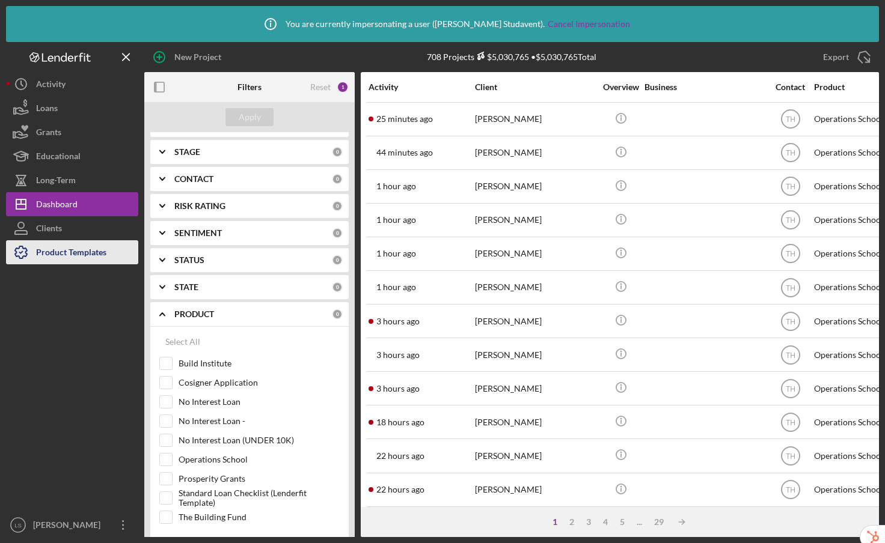
click at [58, 251] on div "Product Templates" at bounding box center [71, 253] width 70 height 27
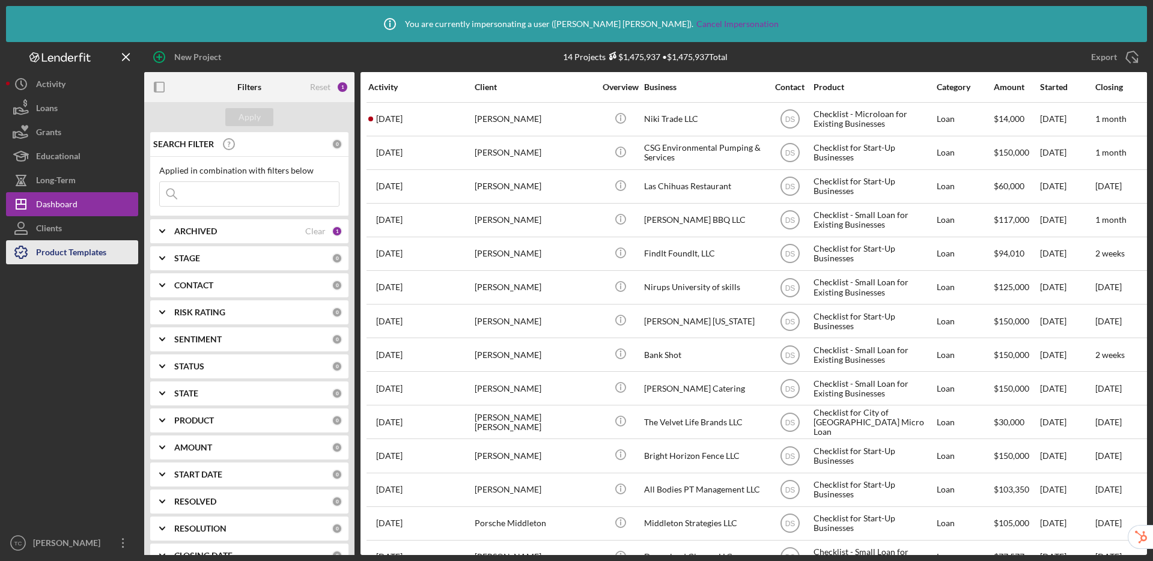
click at [76, 255] on div "Product Templates" at bounding box center [71, 253] width 70 height 27
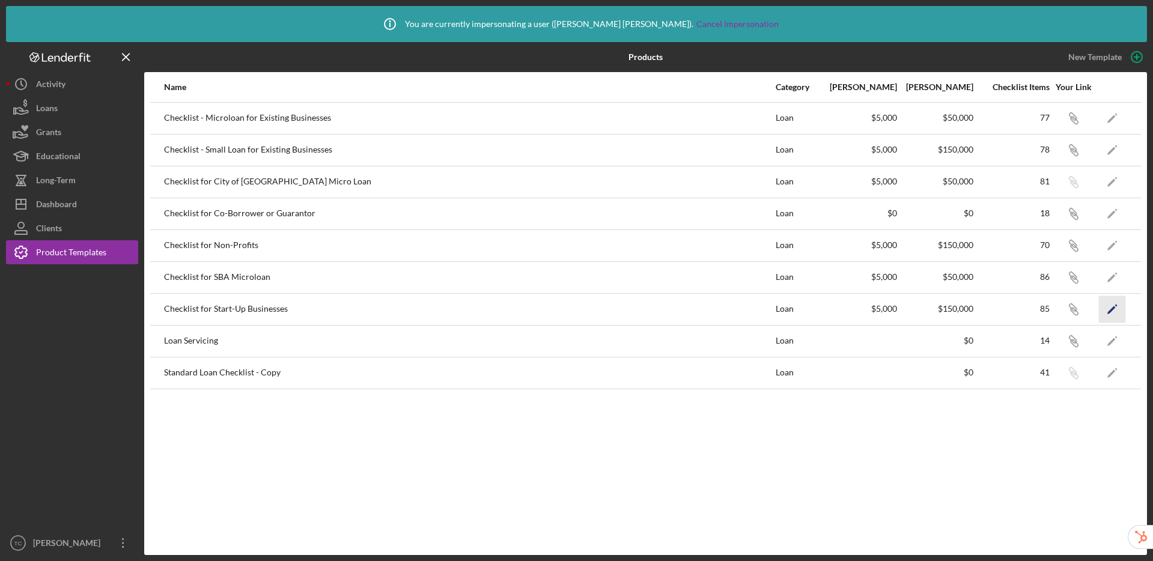
click at [1117, 313] on icon "Icon/Edit" at bounding box center [1112, 309] width 27 height 27
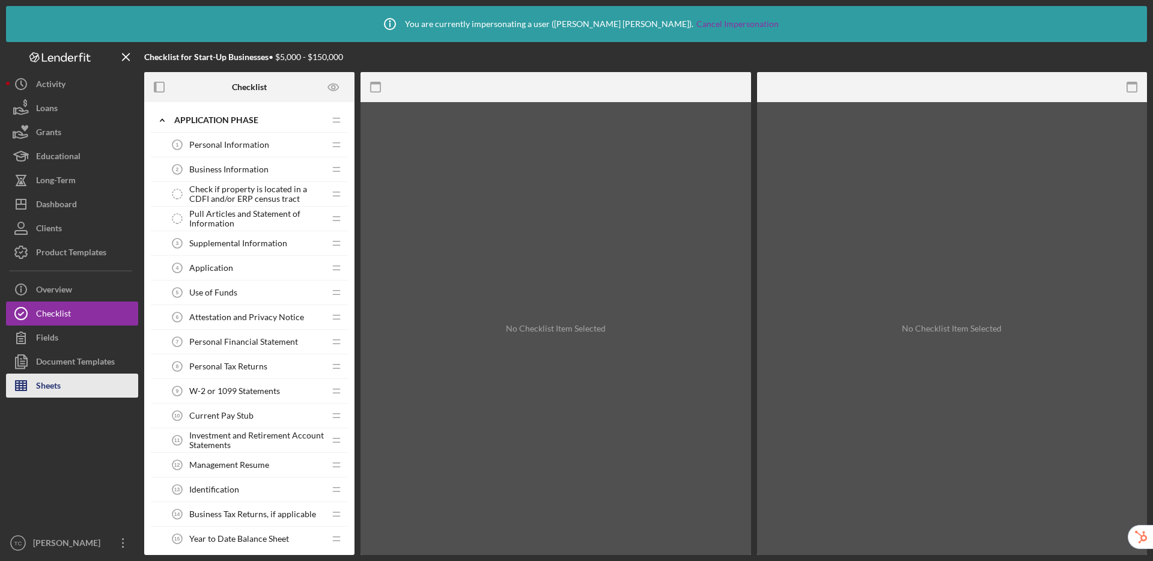
click at [64, 380] on button "Sheets" at bounding box center [72, 386] width 132 height 24
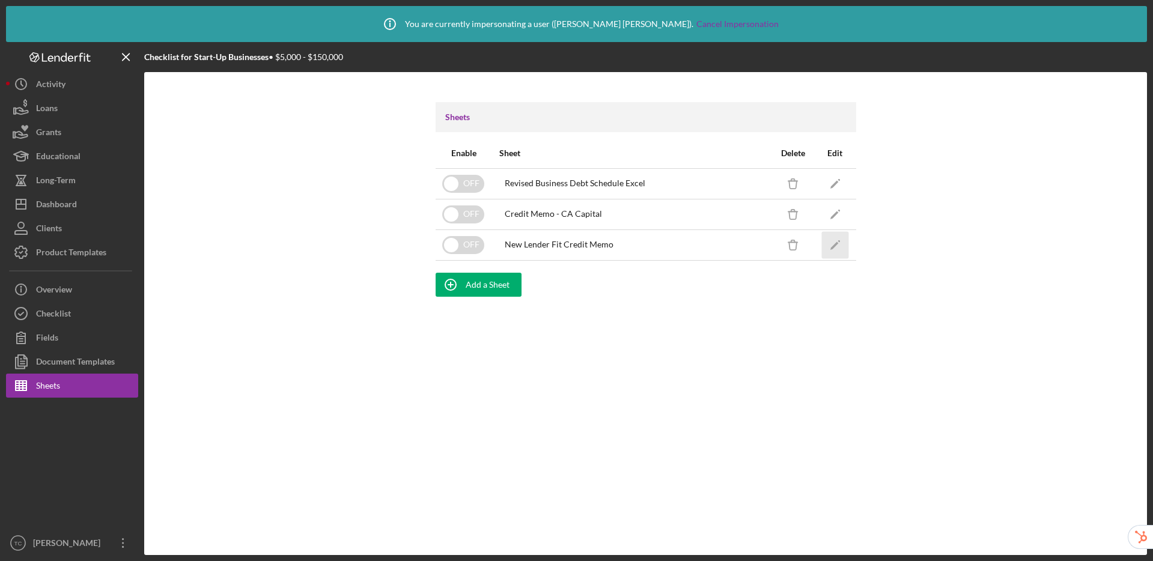
click at [841, 243] on icon "Icon/Edit" at bounding box center [835, 244] width 27 height 27
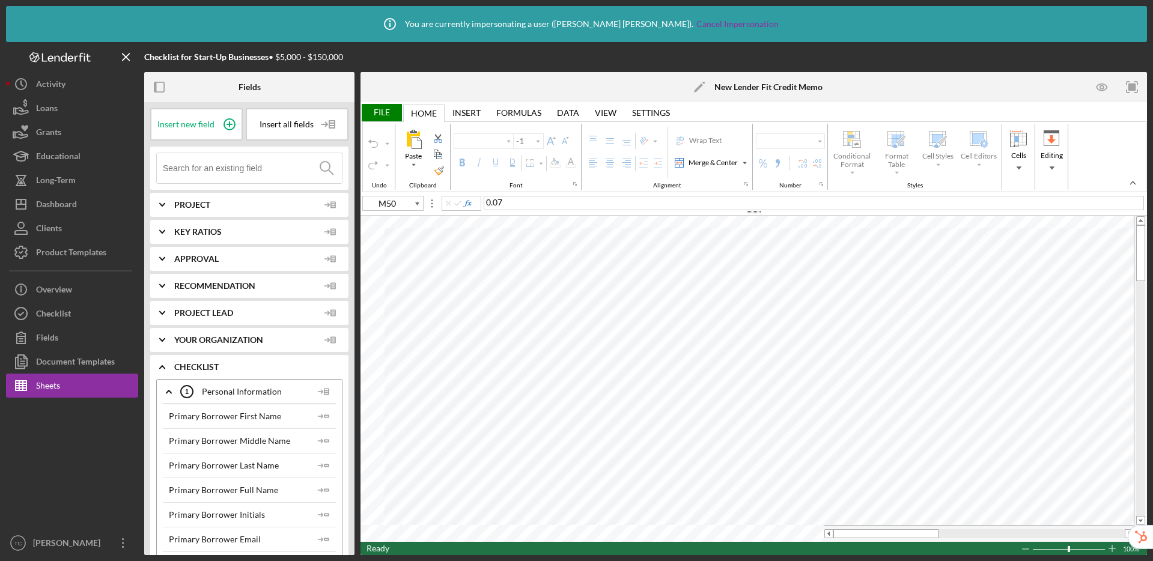
type input "Calibri"
type input "11"
type input "D13"
type input "10"
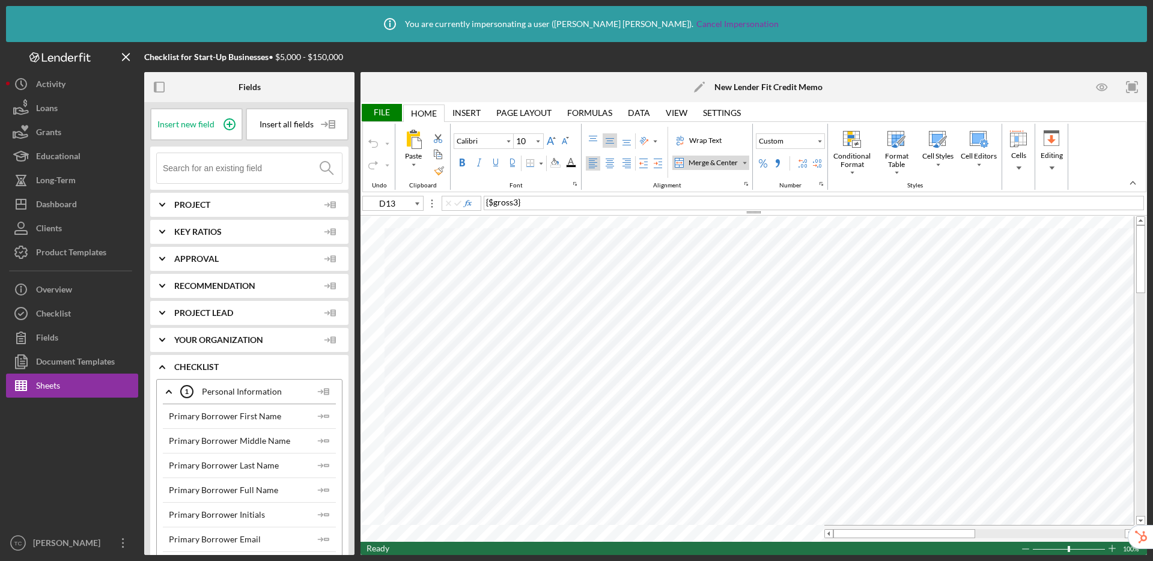
type input "M50"
type input "11"
type input "L26"
type input "10"
type input "M50"
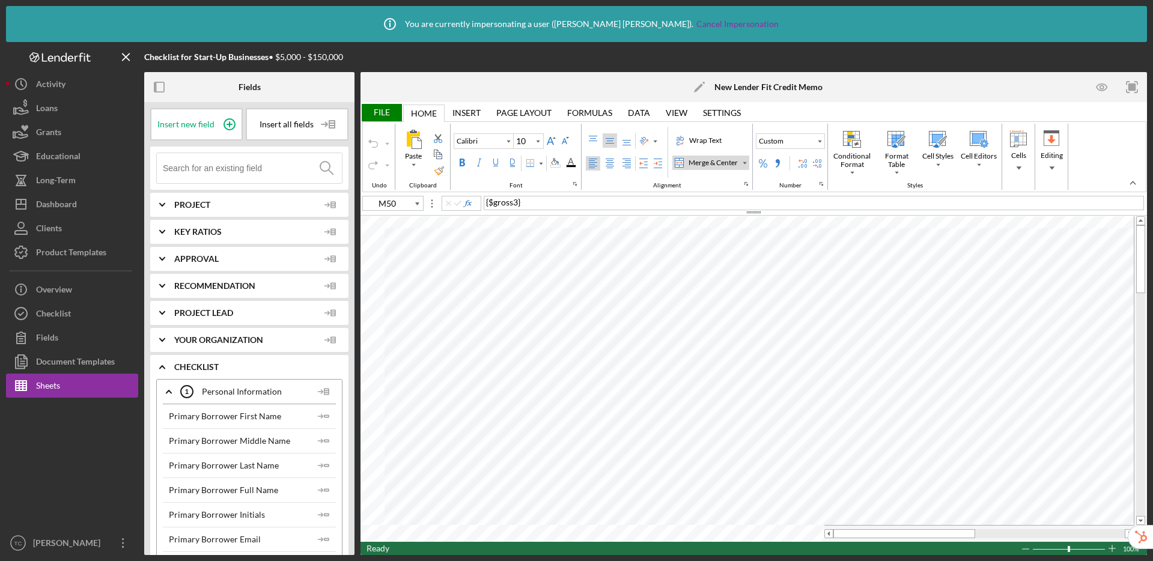
type input "11"
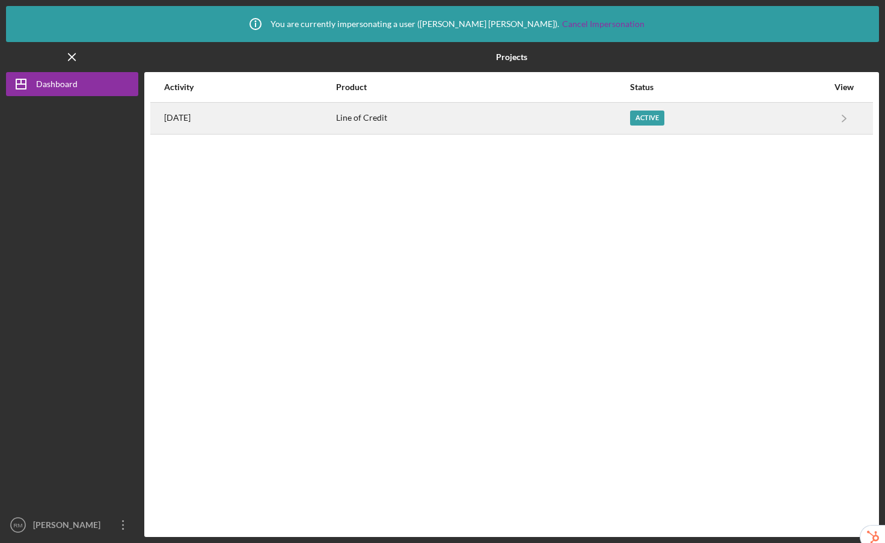
click at [335, 124] on div "[DATE]" at bounding box center [249, 118] width 171 height 30
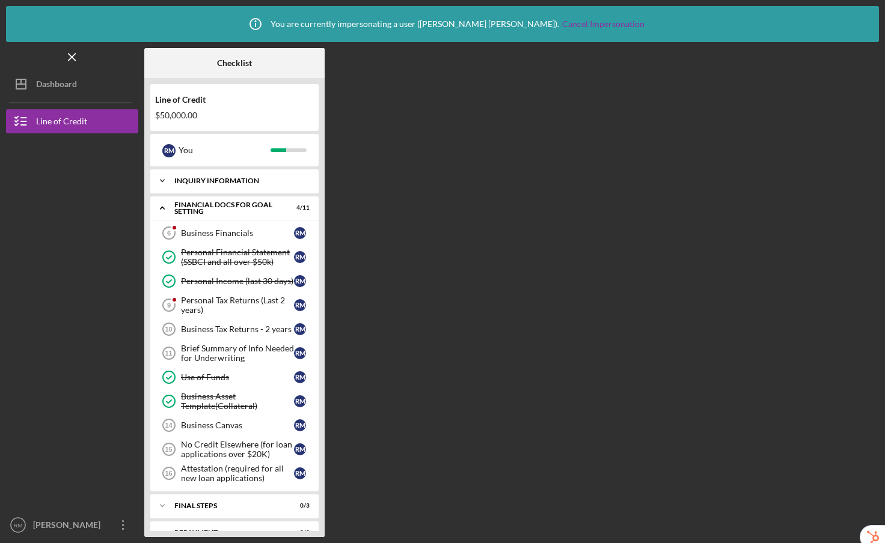
click at [232, 183] on div "INQUIRY INFORMATION" at bounding box center [238, 180] width 129 height 7
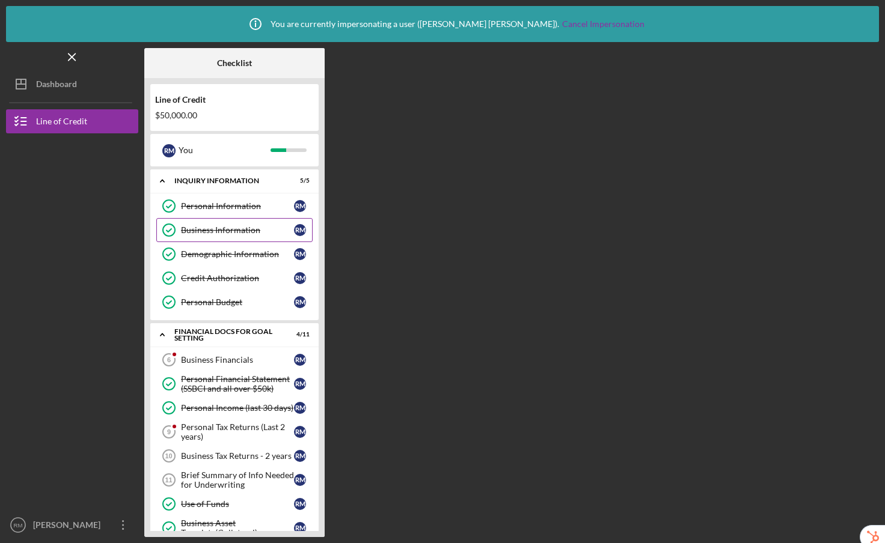
click at [226, 231] on div "Business Information" at bounding box center [237, 230] width 113 height 10
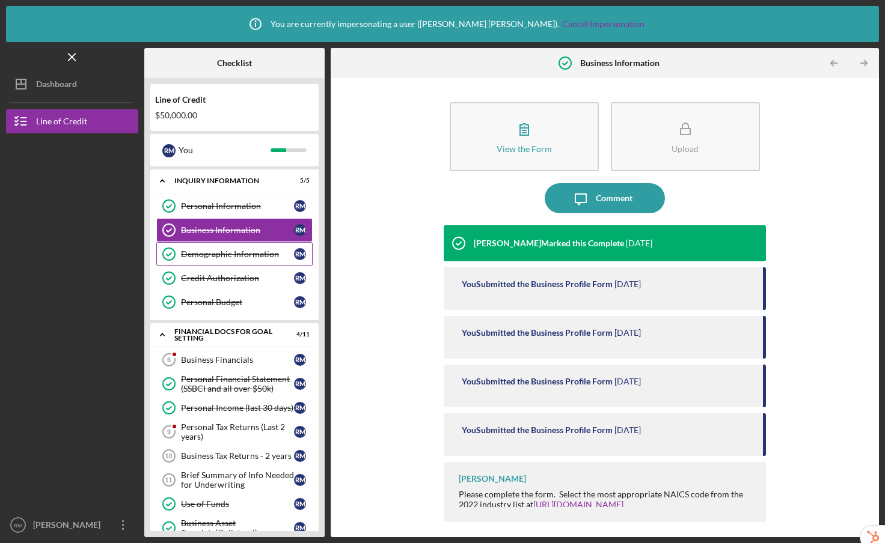
click at [227, 261] on link "Demographic Information Demographic Information R M" at bounding box center [234, 254] width 156 height 24
